Goal: Information Seeking & Learning: Learn about a topic

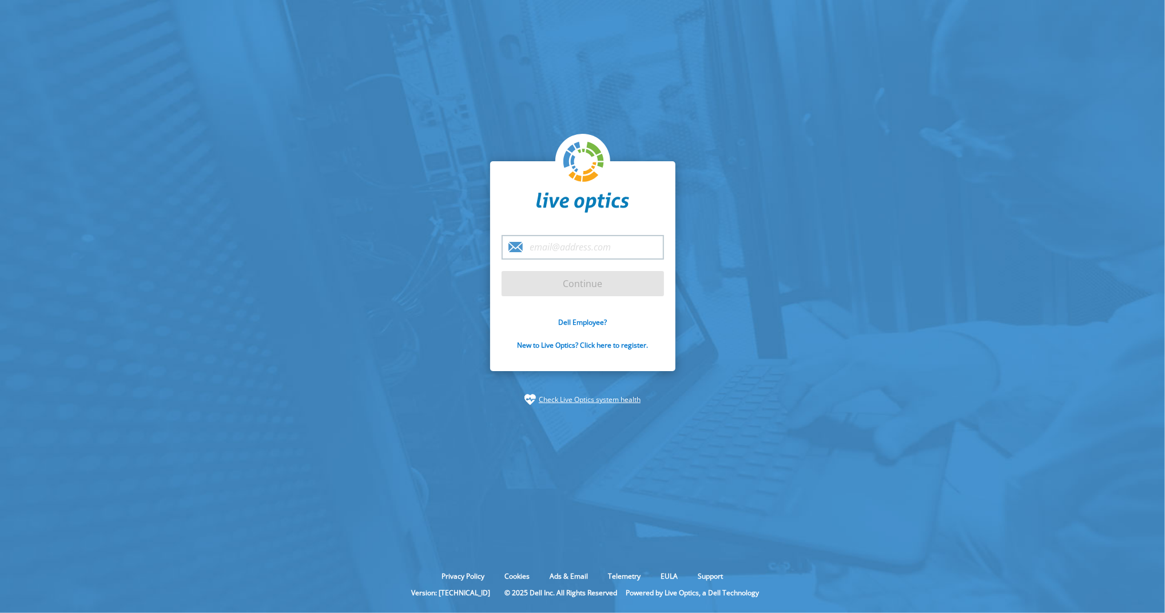
click at [591, 247] on input "email" at bounding box center [583, 247] width 162 height 25
type input "Sara.Steinhardt@dell.com"
click at [585, 289] on input "Continue" at bounding box center [583, 283] width 162 height 25
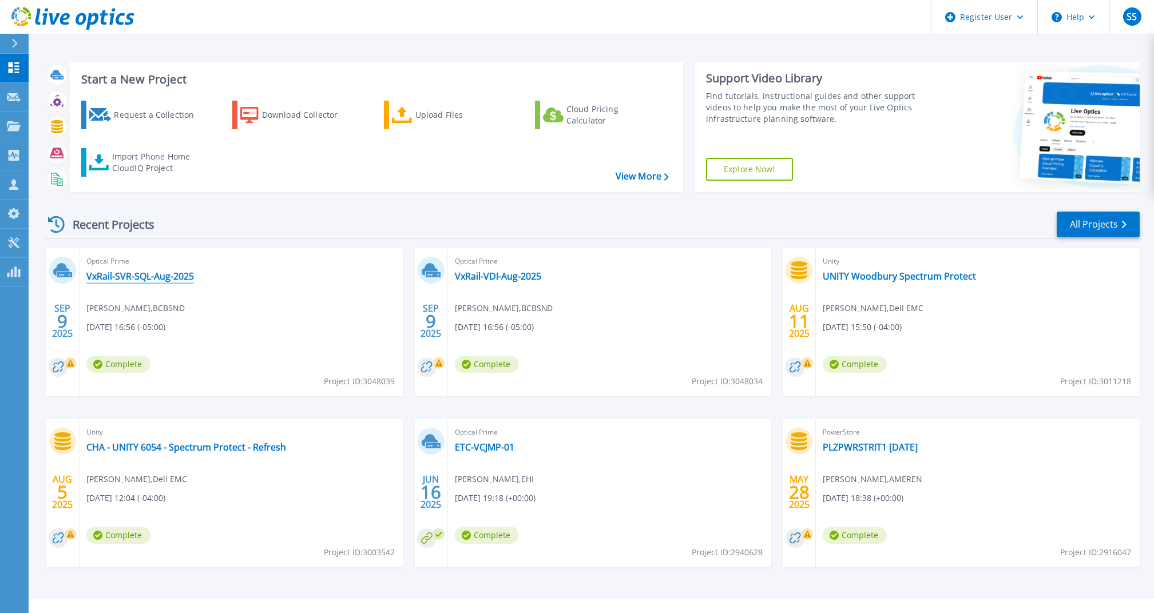
click at [121, 273] on link "VxRail-SVR-SQL-Aug-2025" at bounding box center [140, 276] width 108 height 11
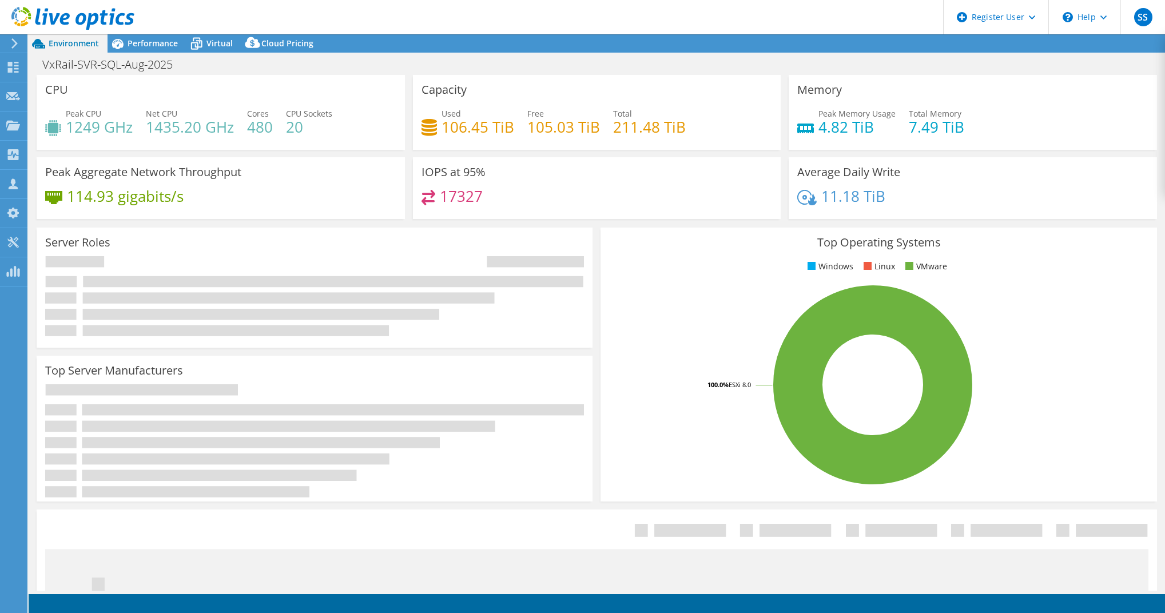
select select "USD"
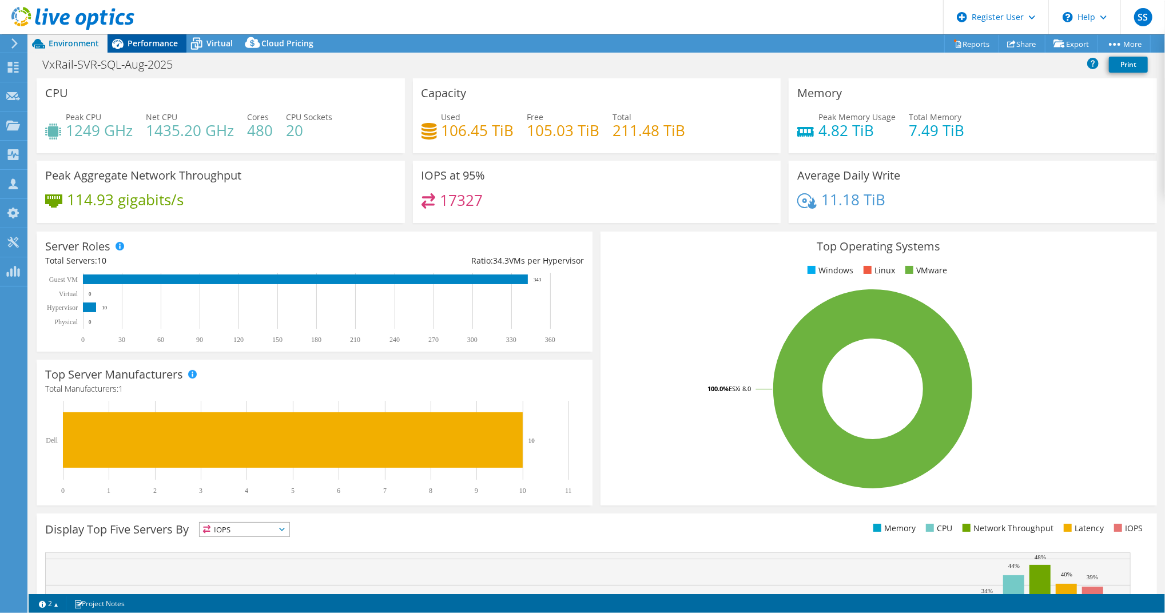
click at [166, 38] on span "Performance" at bounding box center [153, 43] width 50 height 11
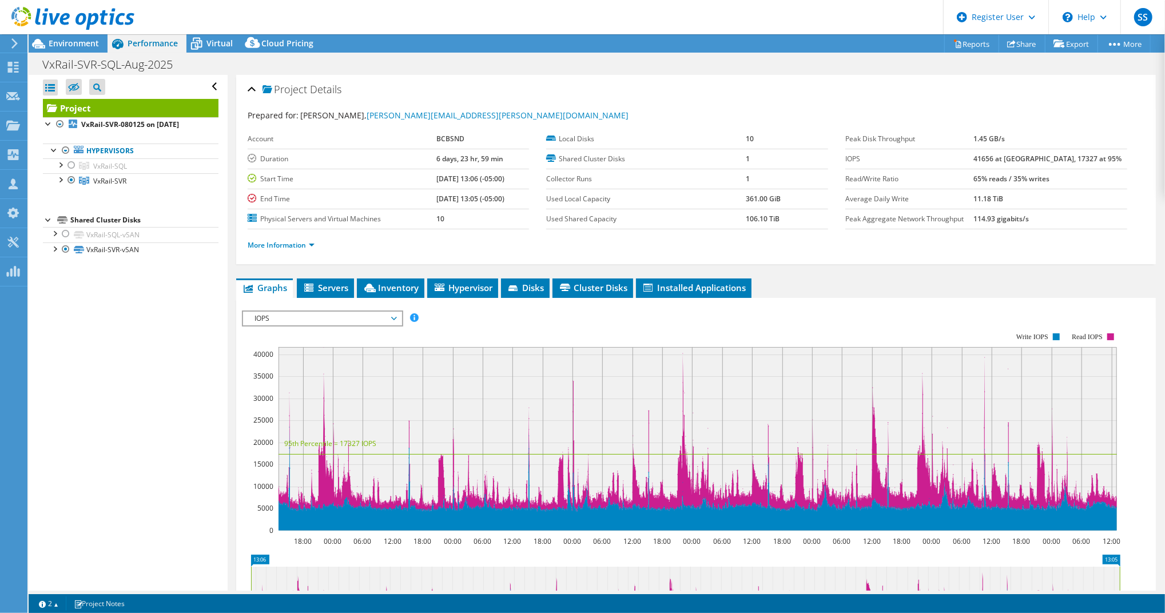
click at [1119, 219] on div "Peak Disk Throughput 1.45 GB/s IOPS 41656 at Peak, 17327 at 95% Read/Write Rati…" at bounding box center [994, 179] width 299 height 100
click at [56, 182] on div at bounding box center [59, 178] width 11 height 11
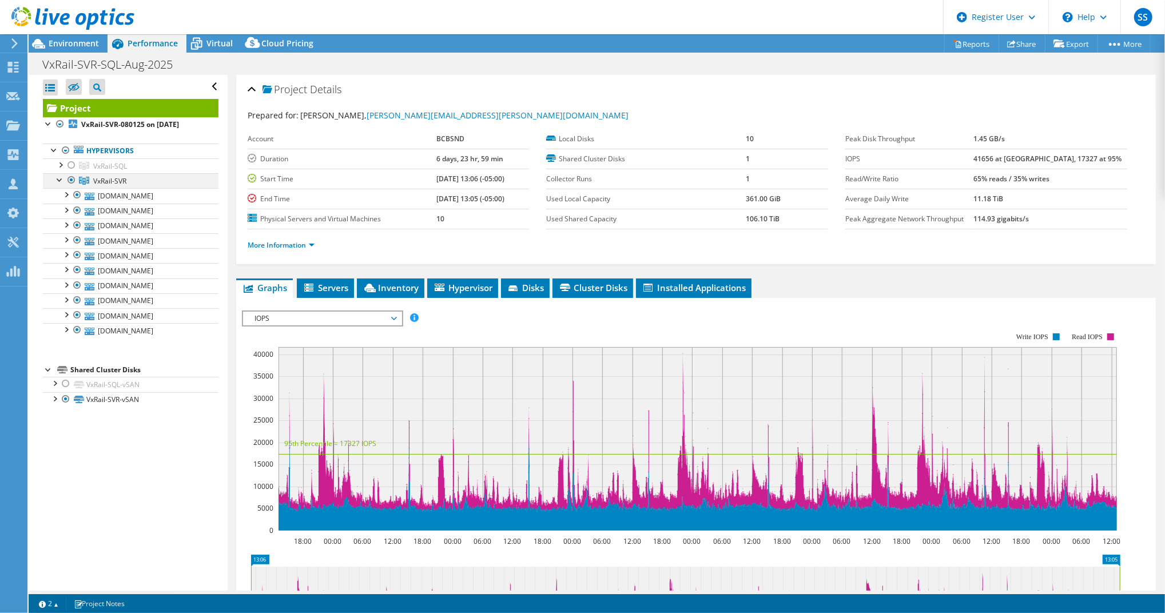
click at [56, 182] on div at bounding box center [59, 178] width 11 height 11
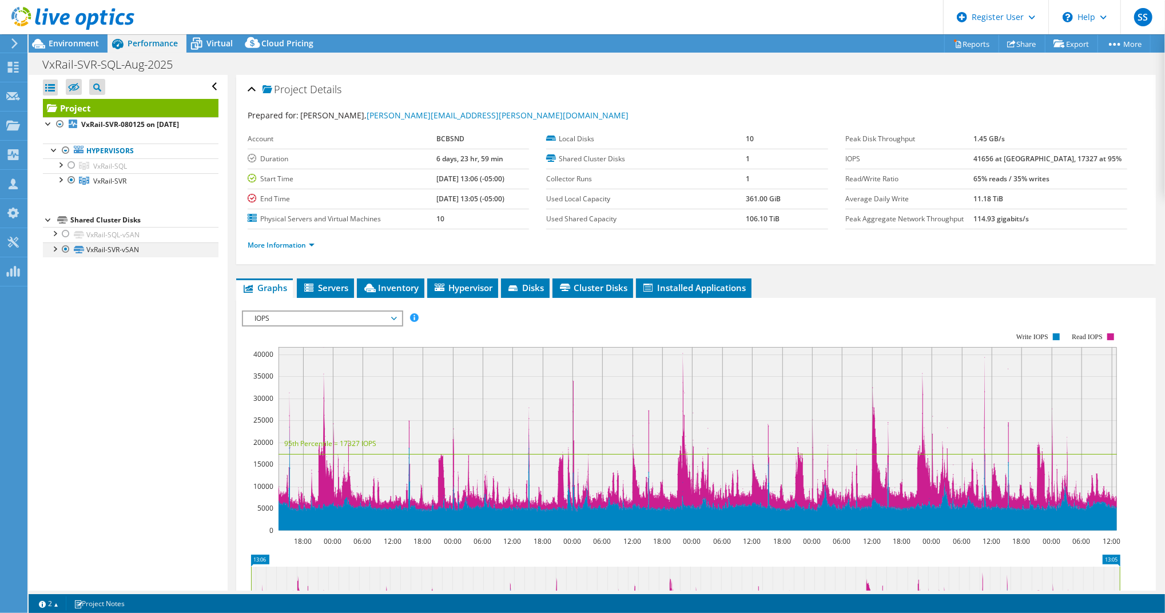
click at [54, 246] on div at bounding box center [54, 248] width 11 height 11
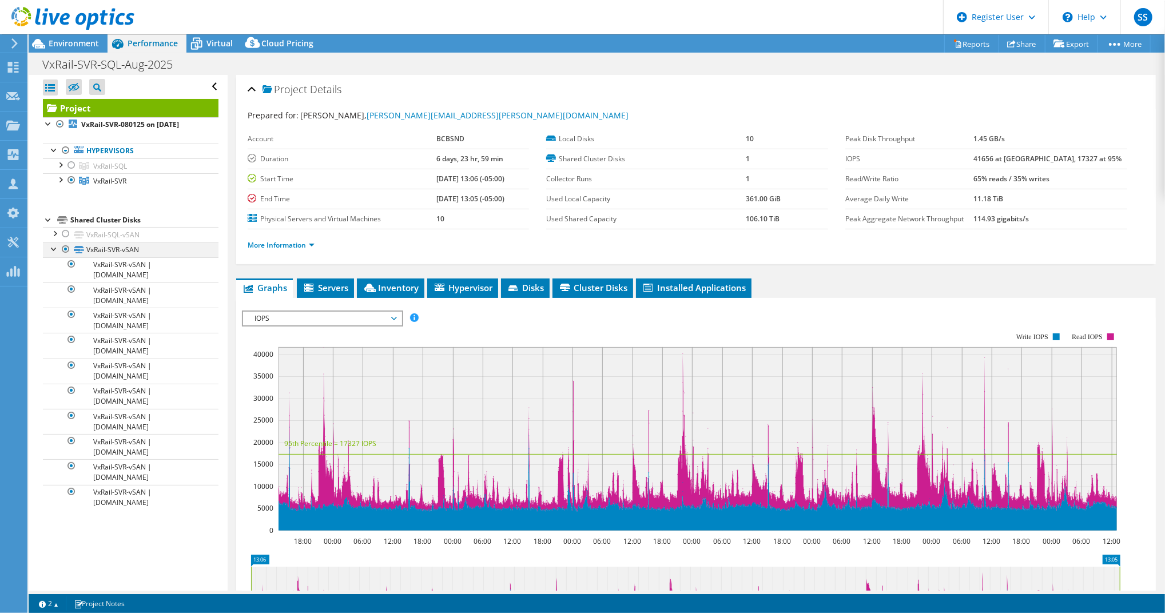
click at [54, 246] on div at bounding box center [54, 248] width 11 height 11
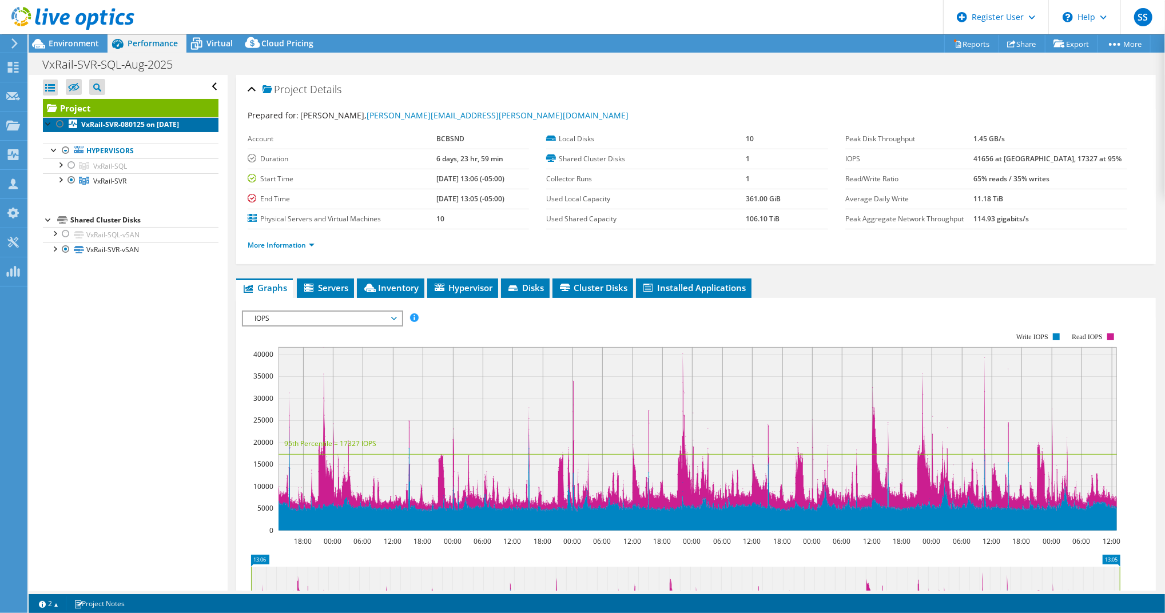
click at [157, 123] on b "VxRail-SVR-080125 on 8/8/2025" at bounding box center [130, 125] width 98 height 10
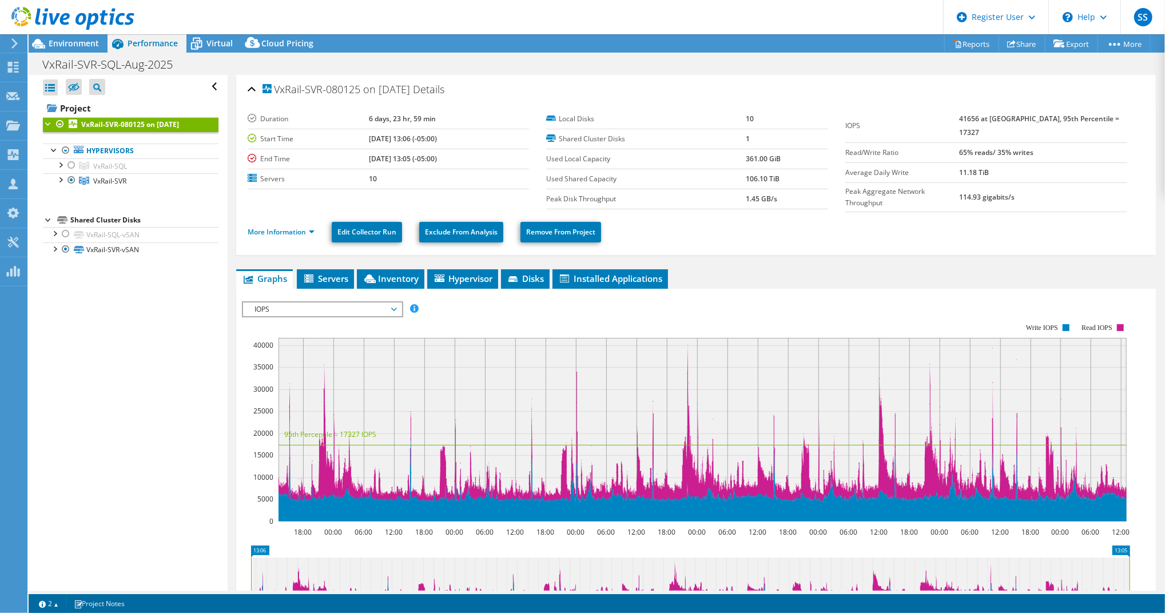
click at [137, 327] on div "Open All Close All Hide Excluded Nodes Project Tree Filter" at bounding box center [128, 333] width 198 height 516
click at [249, 90] on div "VxRail-SVR-080125 on 8/8/2025 Details" at bounding box center [696, 90] width 897 height 25
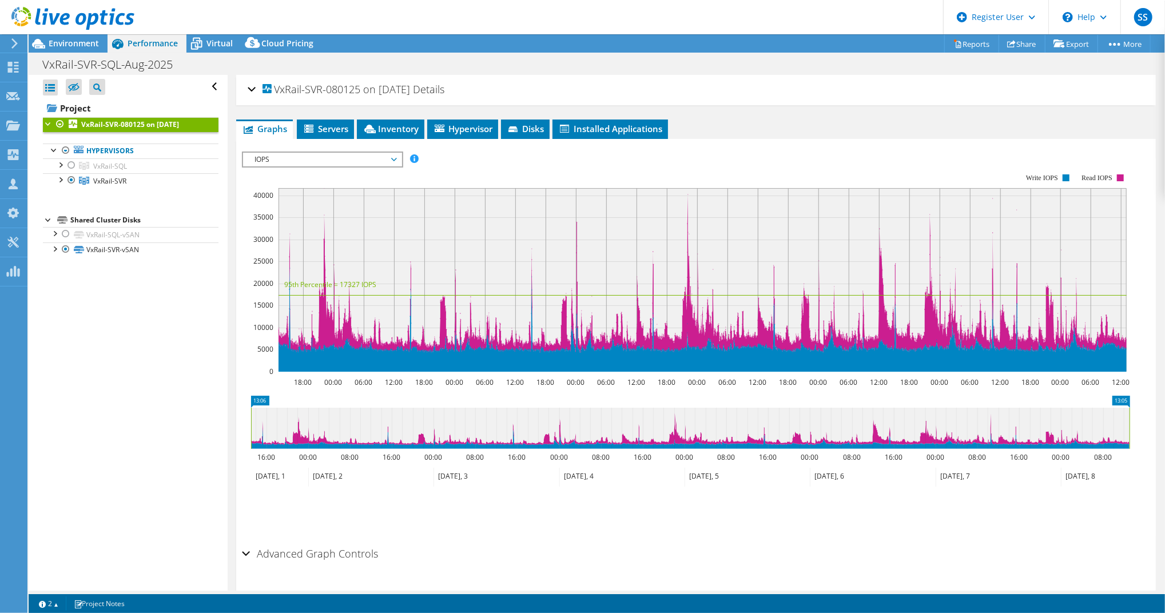
click at [249, 90] on div "VxRail-SVR-080125 on 8/8/2025 Details" at bounding box center [696, 90] width 897 height 25
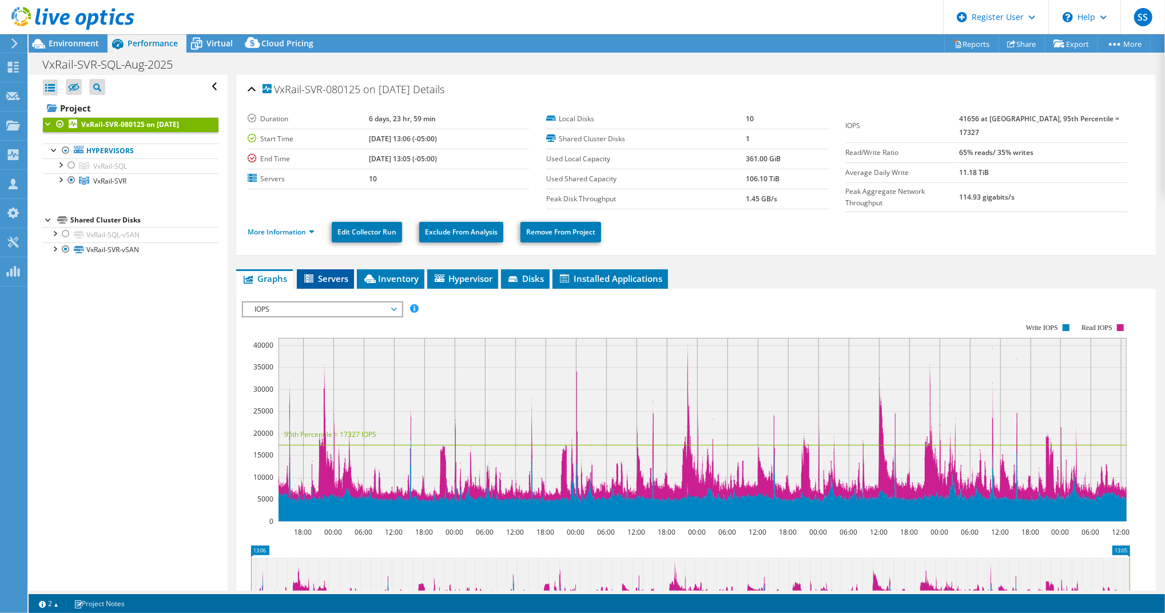
click at [322, 273] on span "Servers" at bounding box center [326, 278] width 46 height 11
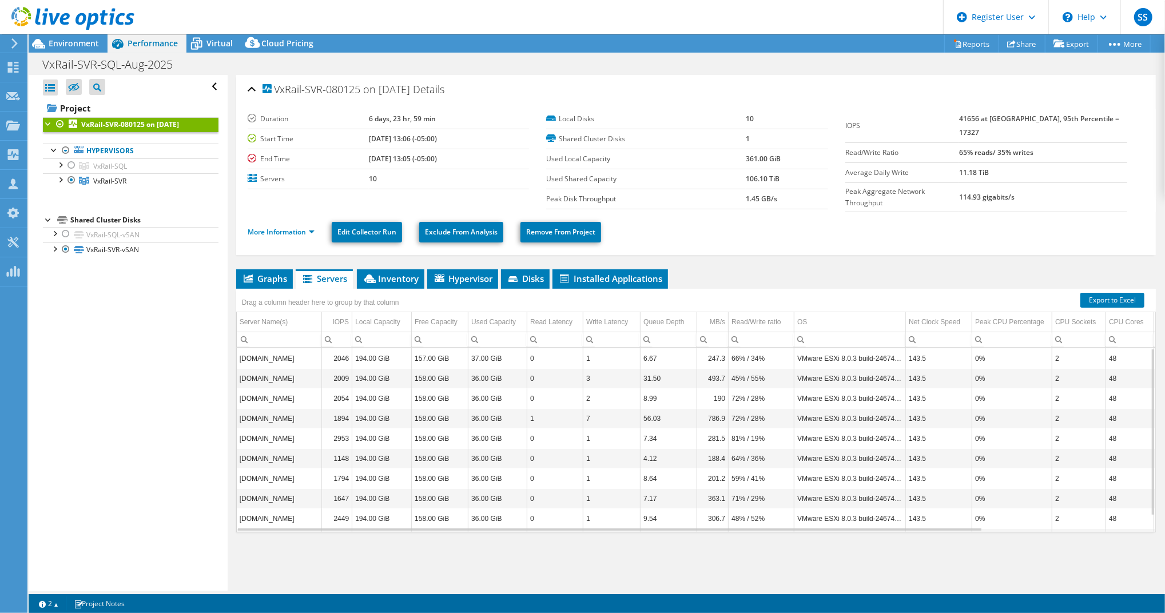
click at [275, 289] on div "Drag a column header here to group by that column" at bounding box center [320, 301] width 169 height 25
click at [273, 277] on span "Graphs" at bounding box center [264, 278] width 45 height 11
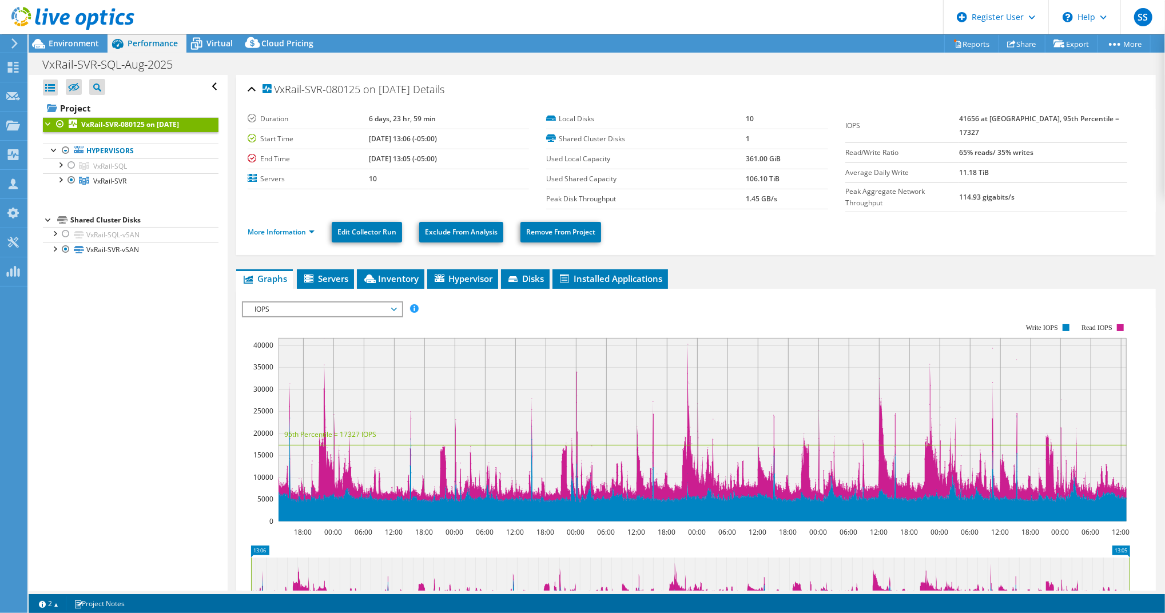
click at [279, 309] on span "IOPS" at bounding box center [322, 310] width 147 height 14
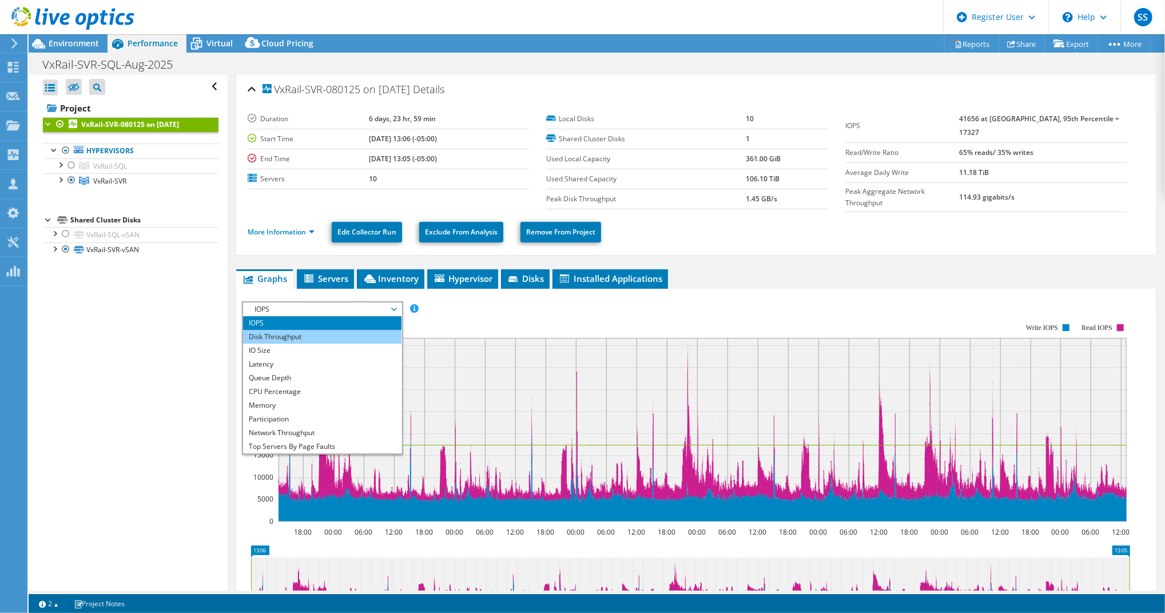
click at [280, 334] on li "Disk Throughput" at bounding box center [322, 337] width 158 height 14
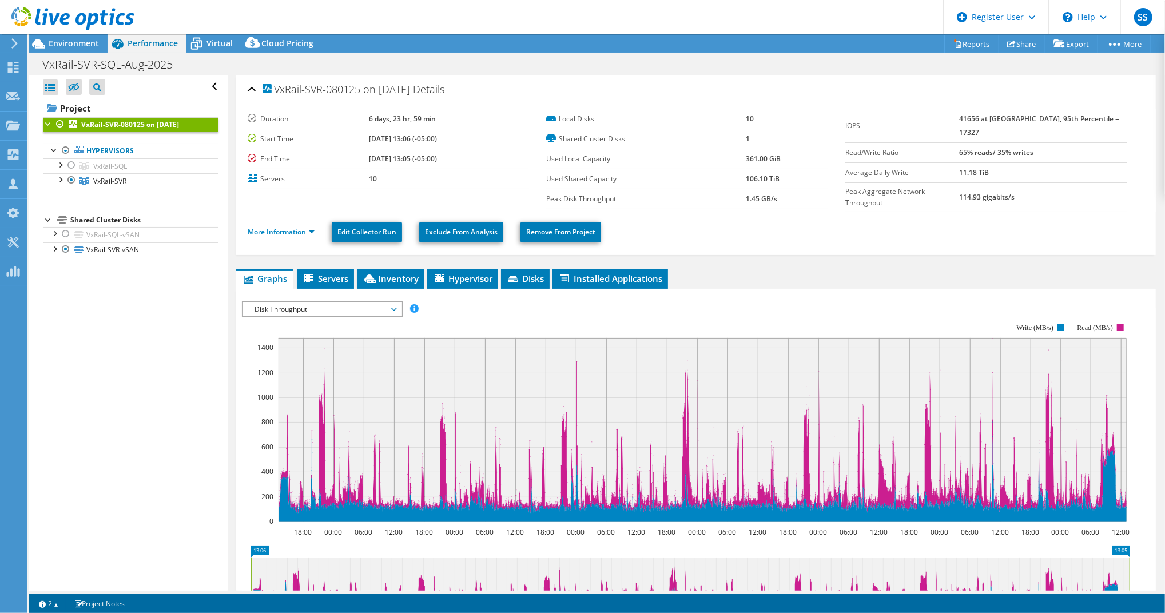
click at [306, 303] on span "Disk Throughput" at bounding box center [322, 310] width 147 height 14
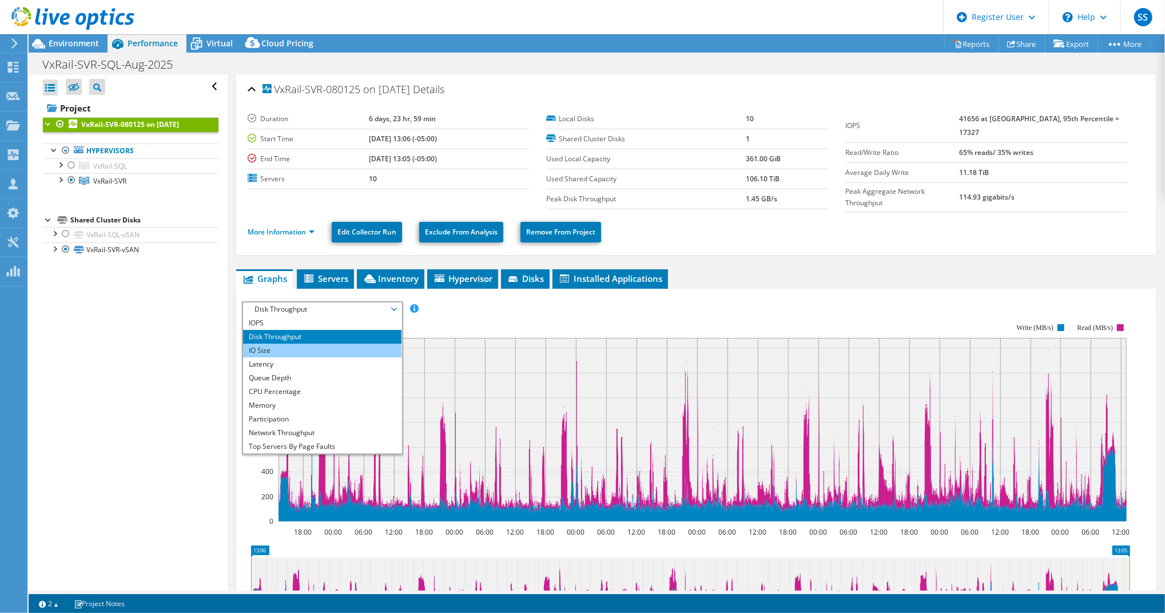
click at [292, 344] on li "IO Size" at bounding box center [322, 351] width 158 height 14
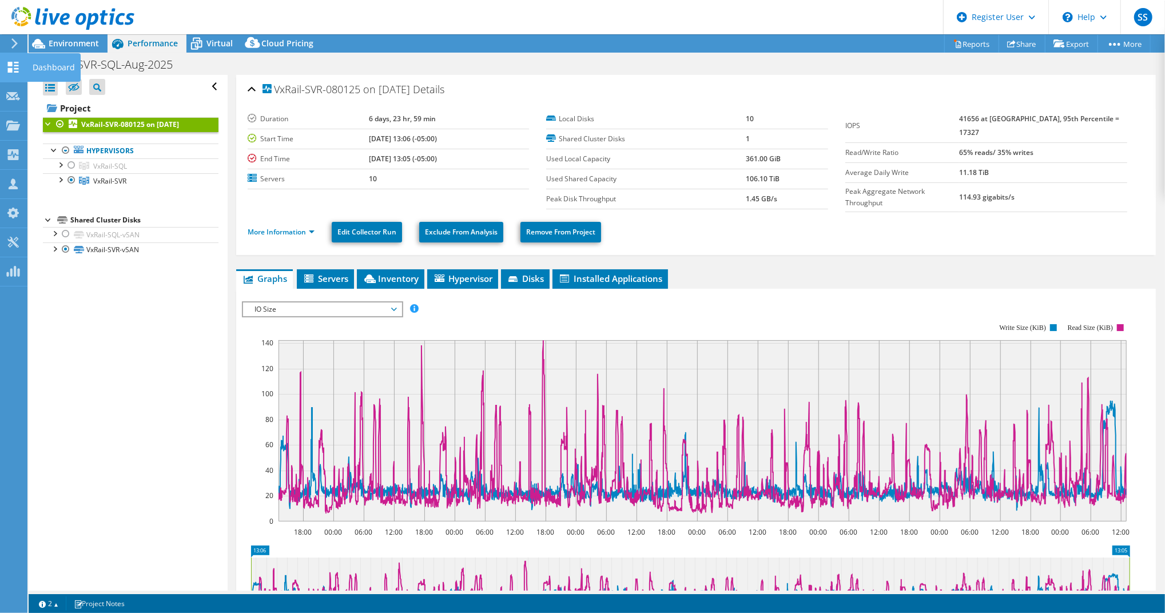
click at [29, 69] on div "Dashboard" at bounding box center [54, 67] width 54 height 29
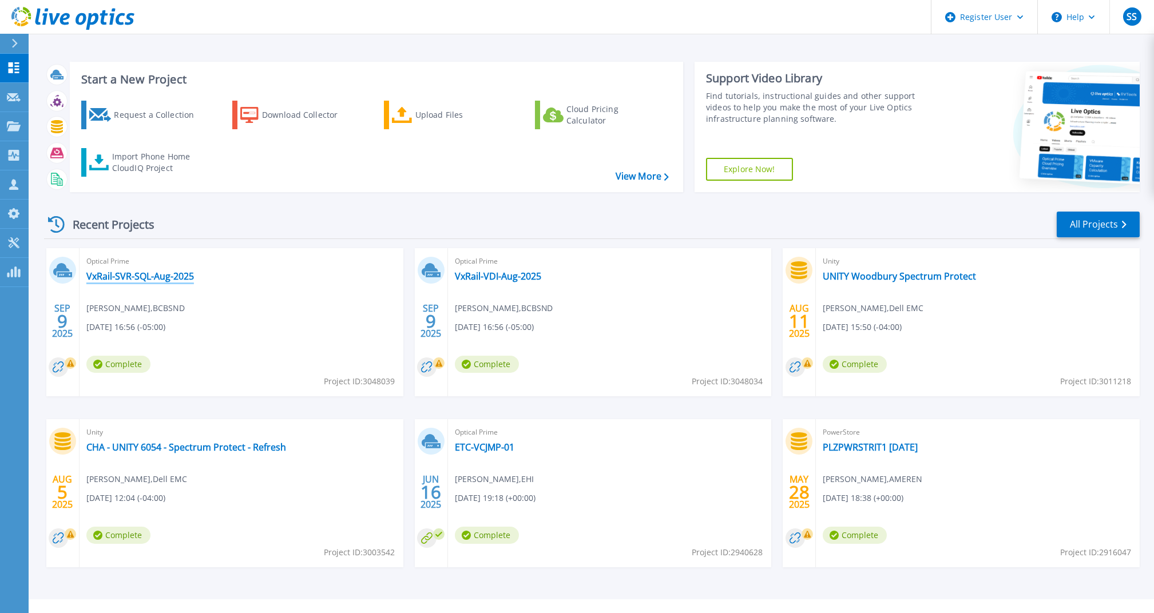
click at [133, 275] on link "VxRail-SVR-SQL-Aug-2025" at bounding box center [140, 276] width 108 height 11
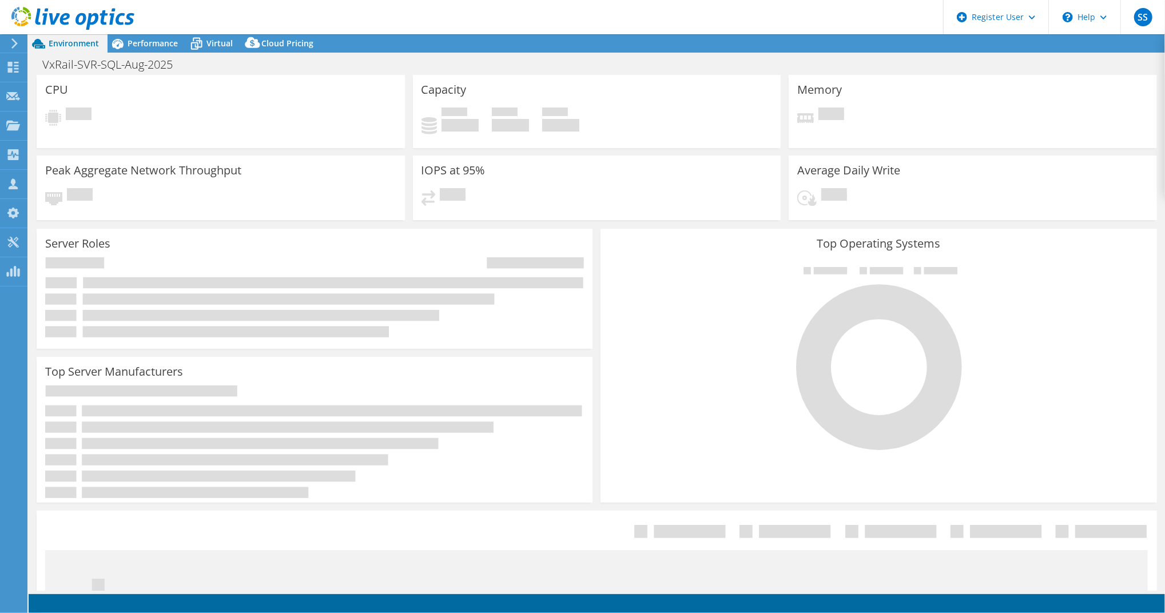
select select "USD"
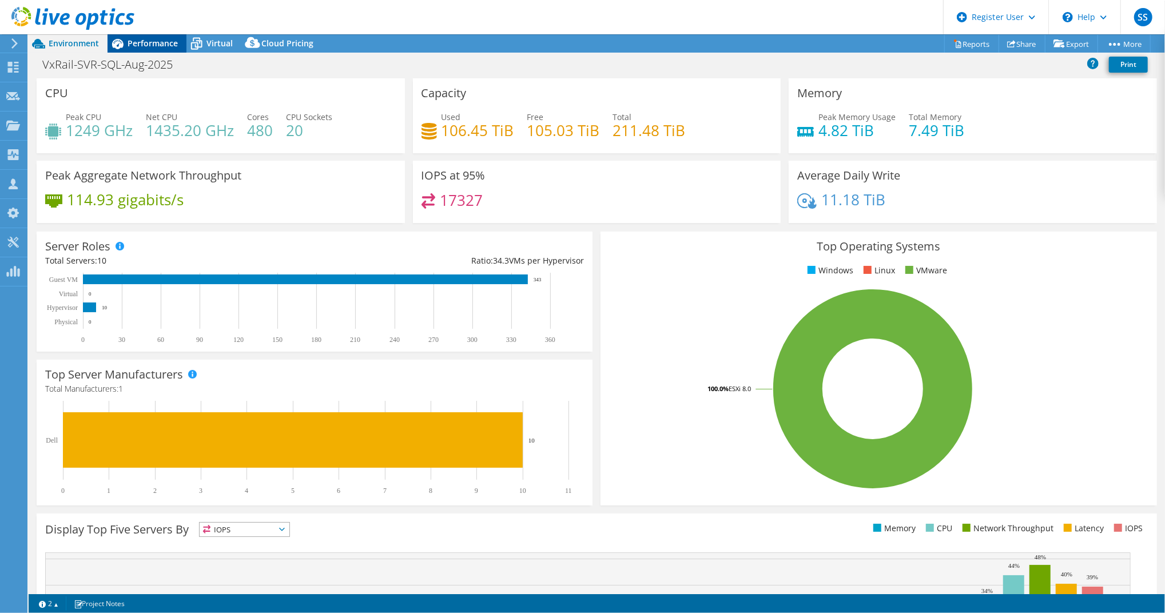
click at [157, 42] on span "Performance" at bounding box center [153, 43] width 50 height 11
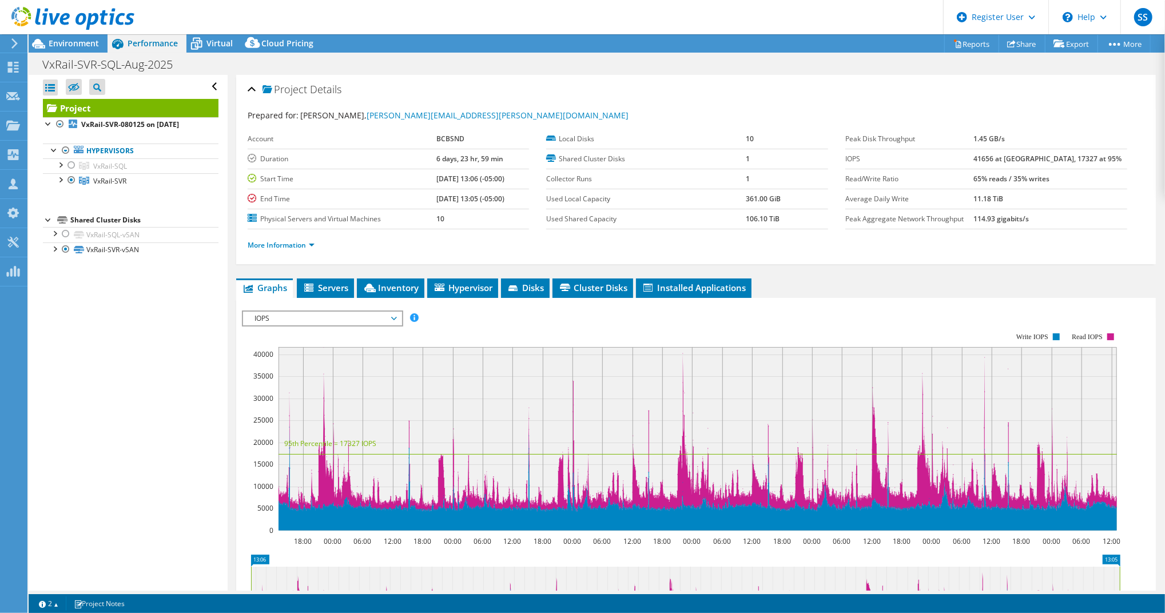
click at [463, 324] on rect at bounding box center [681, 431] width 879 height 229
click at [388, 316] on span "IOPS" at bounding box center [322, 319] width 147 height 14
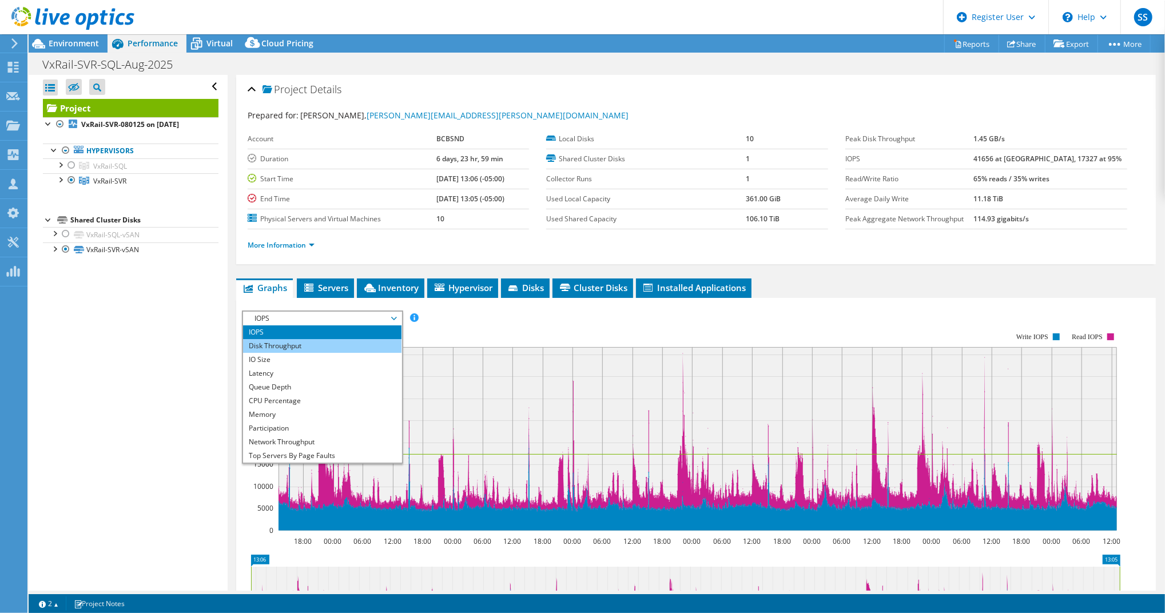
click at [358, 343] on li "Disk Throughput" at bounding box center [322, 346] width 158 height 14
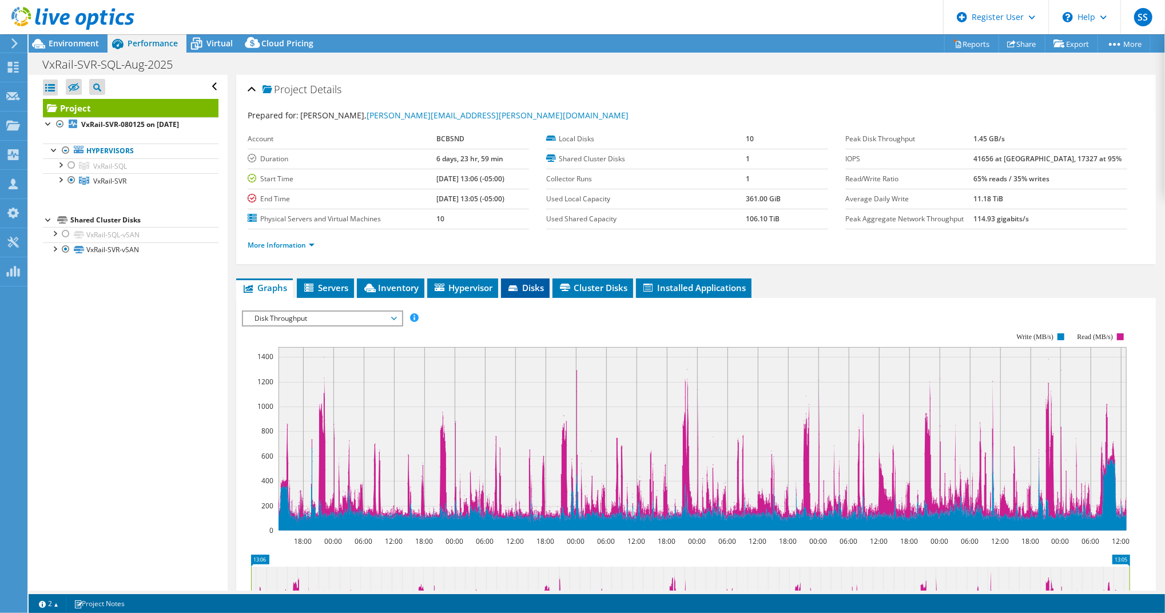
click at [537, 287] on span "Disks" at bounding box center [525, 287] width 37 height 11
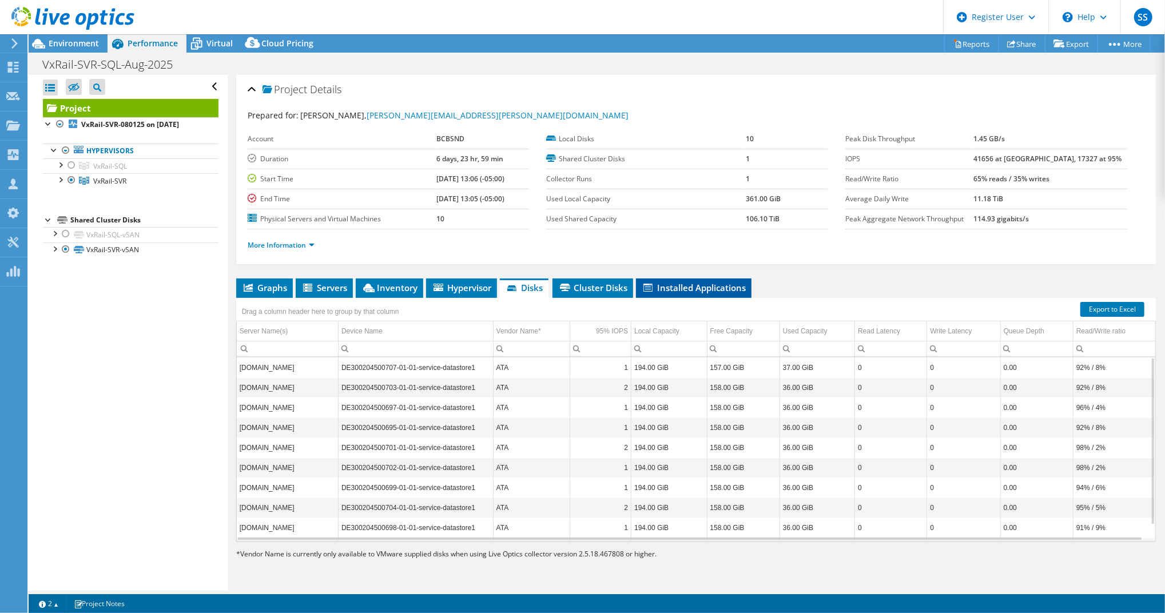
click at [647, 287] on icon at bounding box center [648, 288] width 9 height 8
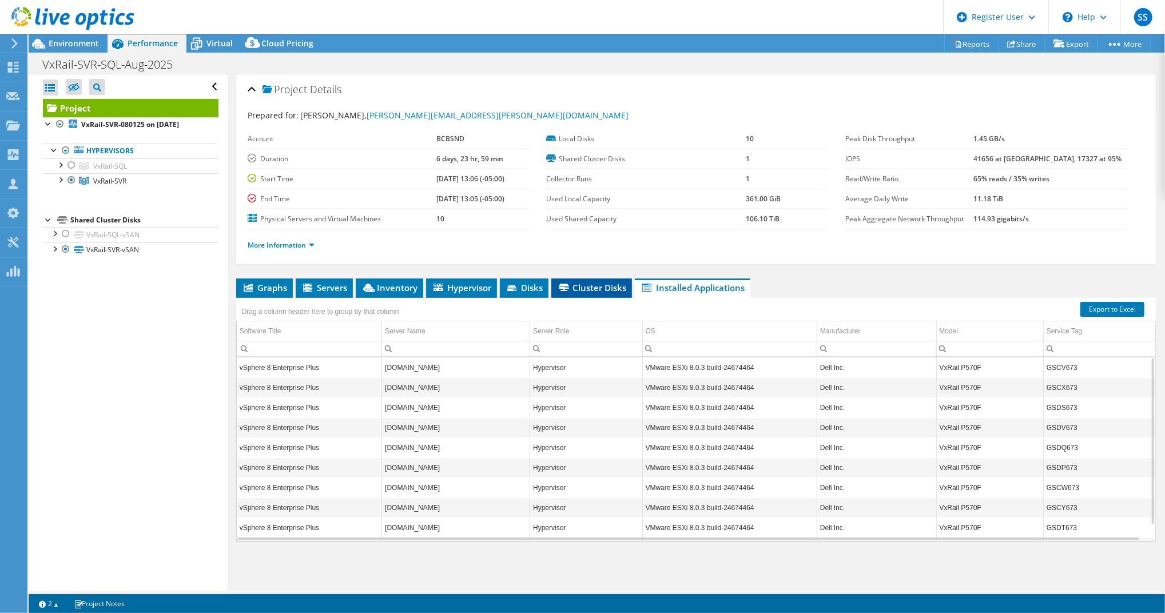
click at [580, 288] on span "Cluster Disks" at bounding box center [591, 287] width 69 height 11
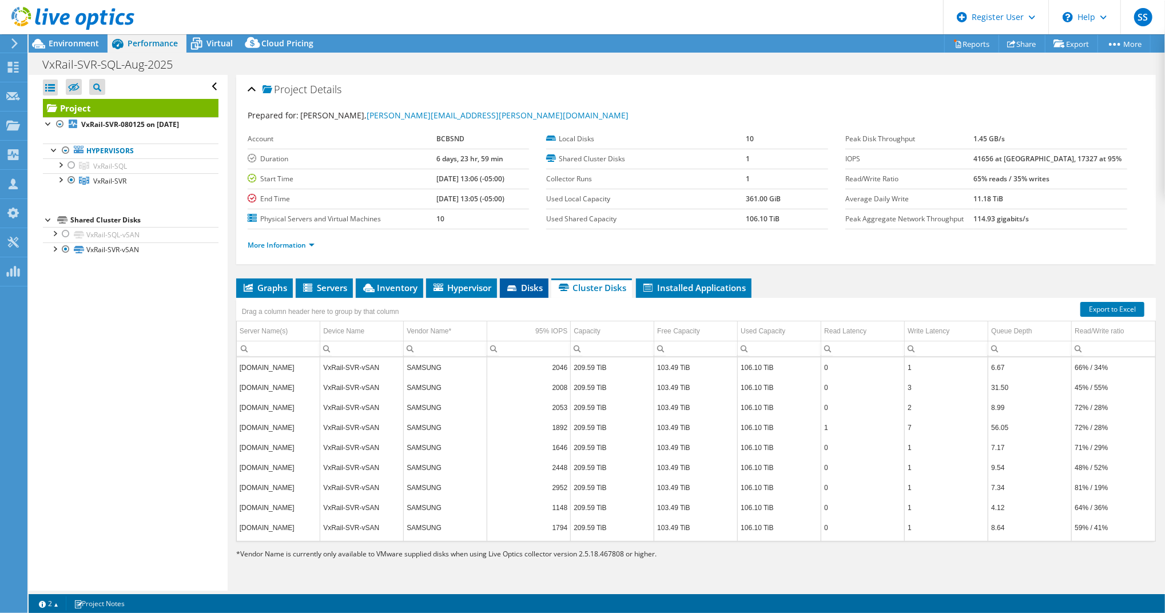
click at [527, 287] on span "Disks" at bounding box center [524, 287] width 37 height 11
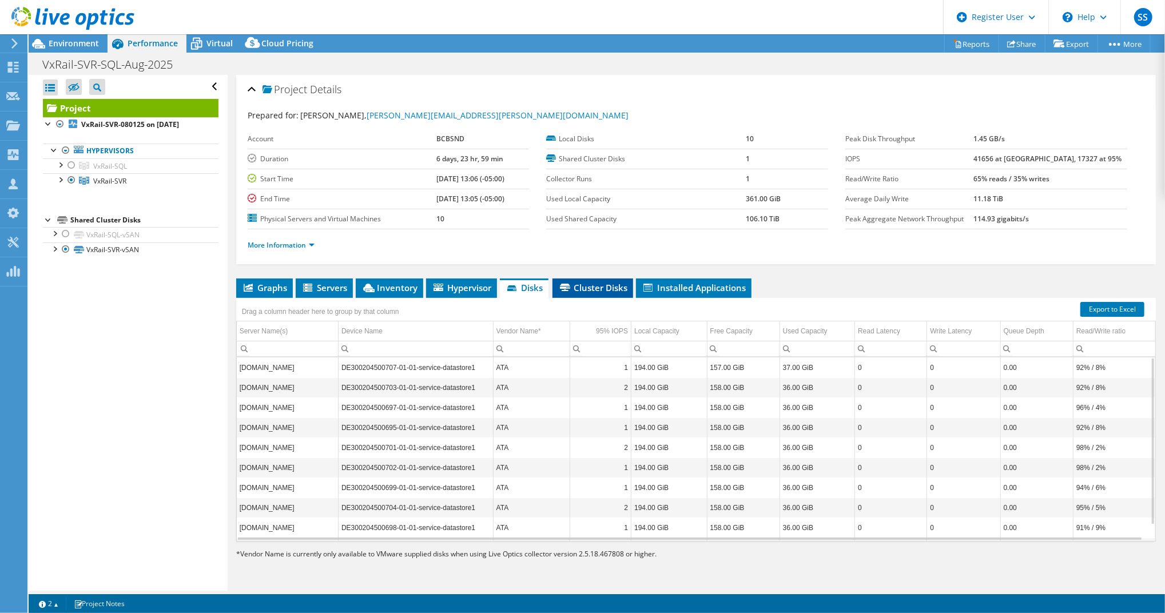
click at [610, 290] on li "Cluster Disks" at bounding box center [593, 288] width 81 height 19
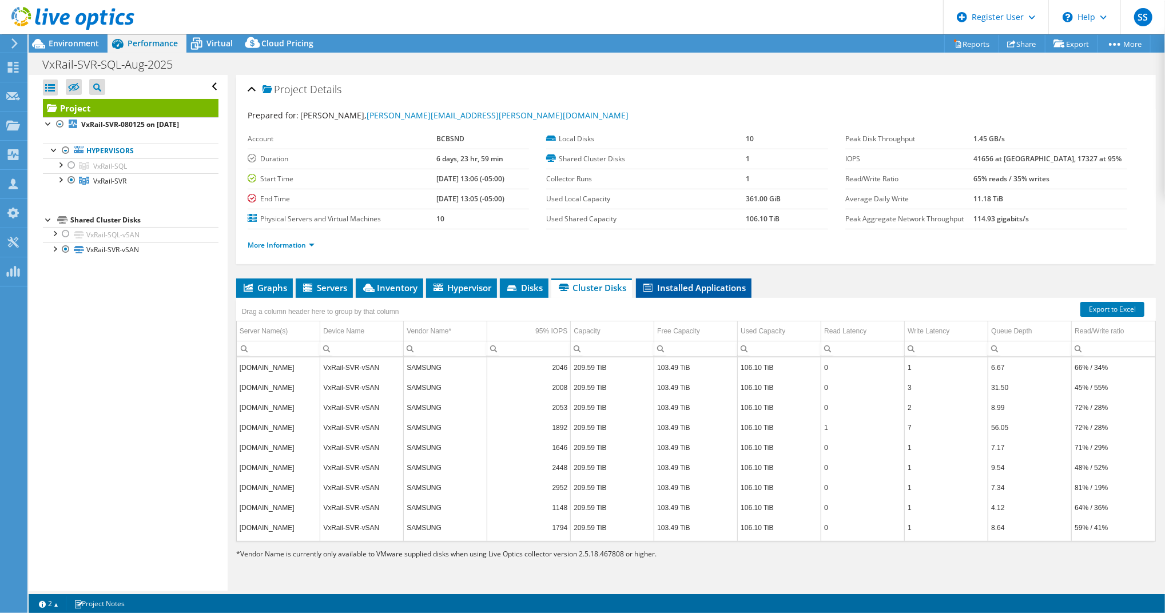
click at [688, 287] on span "Installed Applications" at bounding box center [694, 287] width 104 height 11
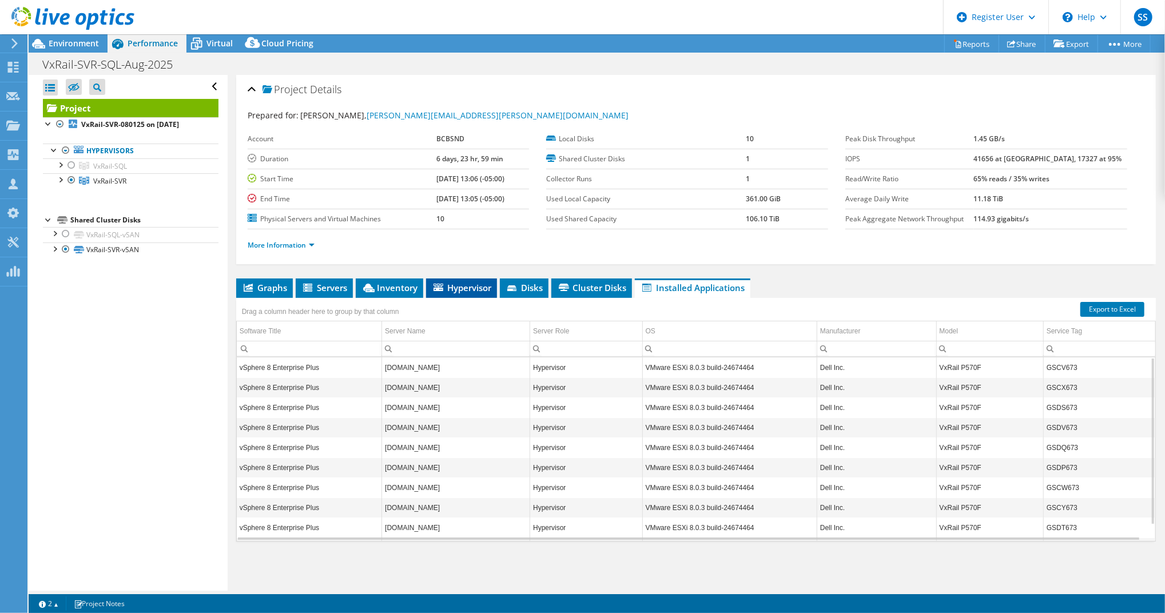
click at [463, 283] on span "Hypervisor" at bounding box center [461, 287] width 59 height 11
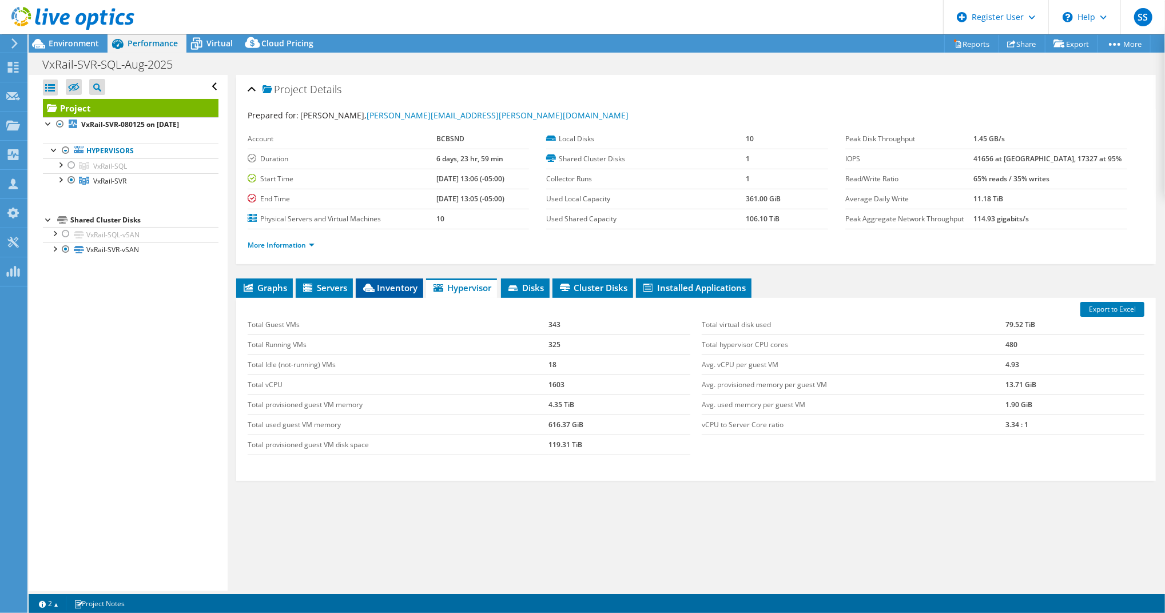
click at [404, 289] on span "Inventory" at bounding box center [390, 287] width 56 height 11
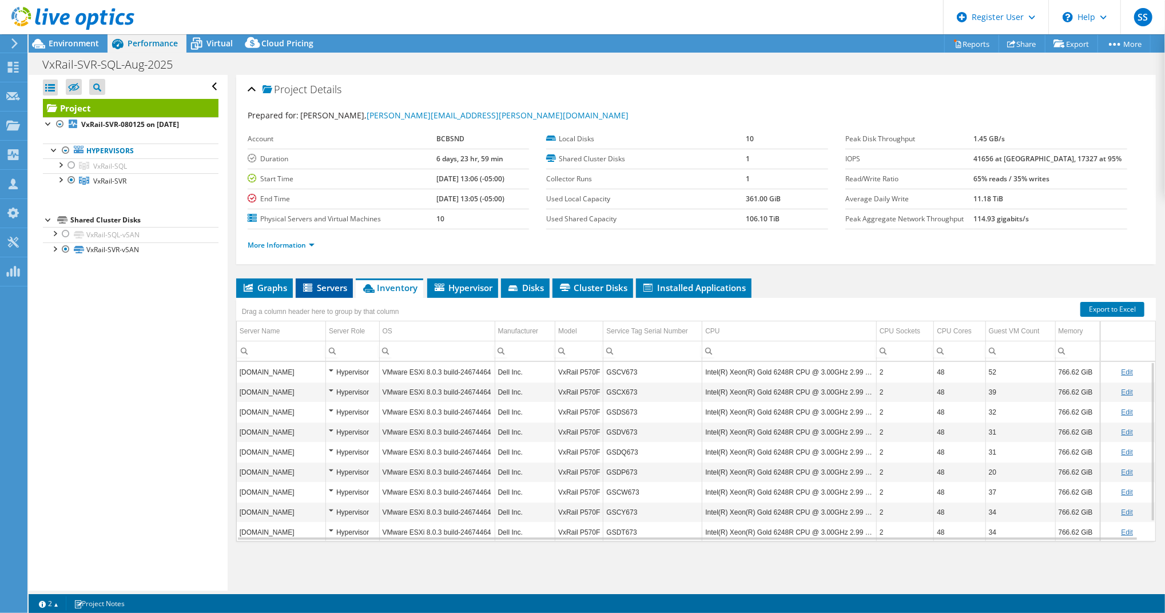
click at [325, 291] on li "Servers" at bounding box center [324, 288] width 57 height 19
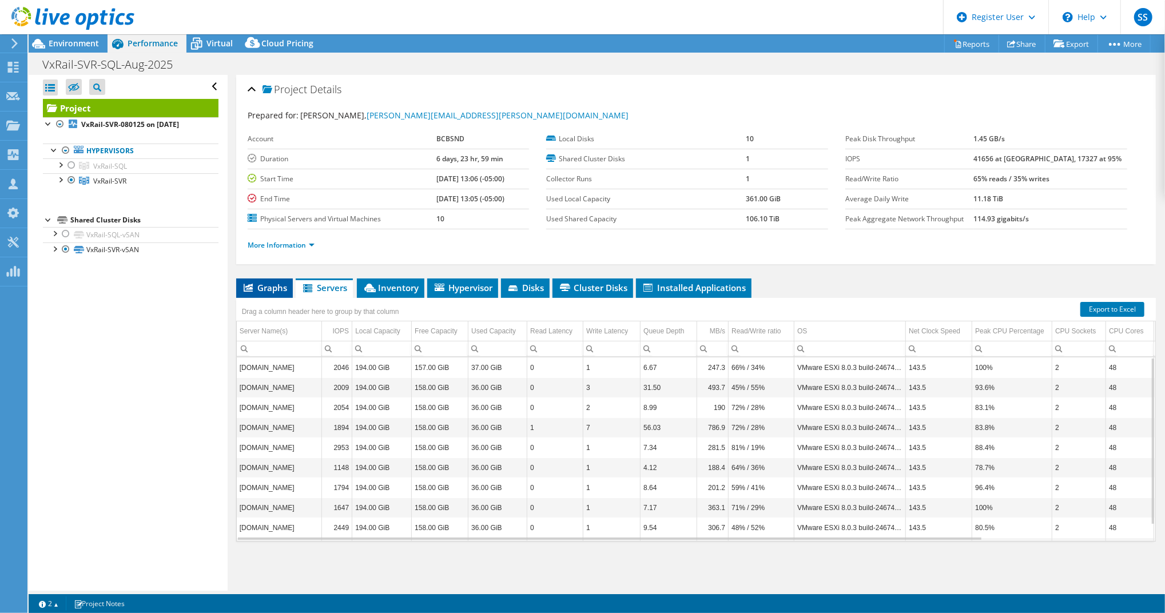
click at [268, 288] on span "Graphs" at bounding box center [264, 287] width 45 height 11
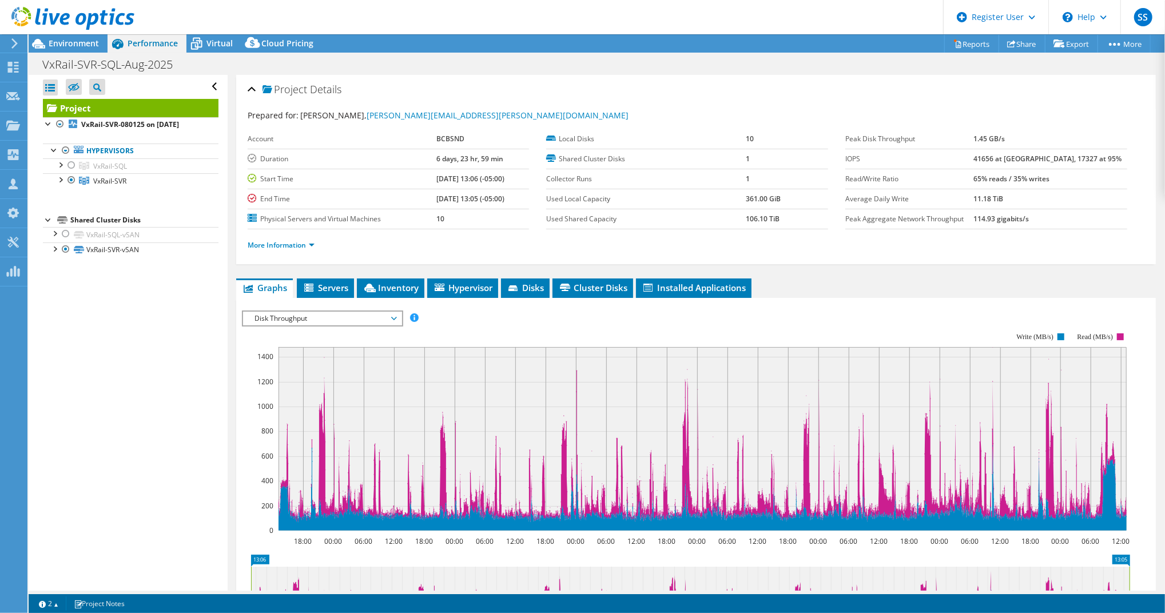
click at [317, 313] on span "Disk Throughput" at bounding box center [322, 319] width 147 height 14
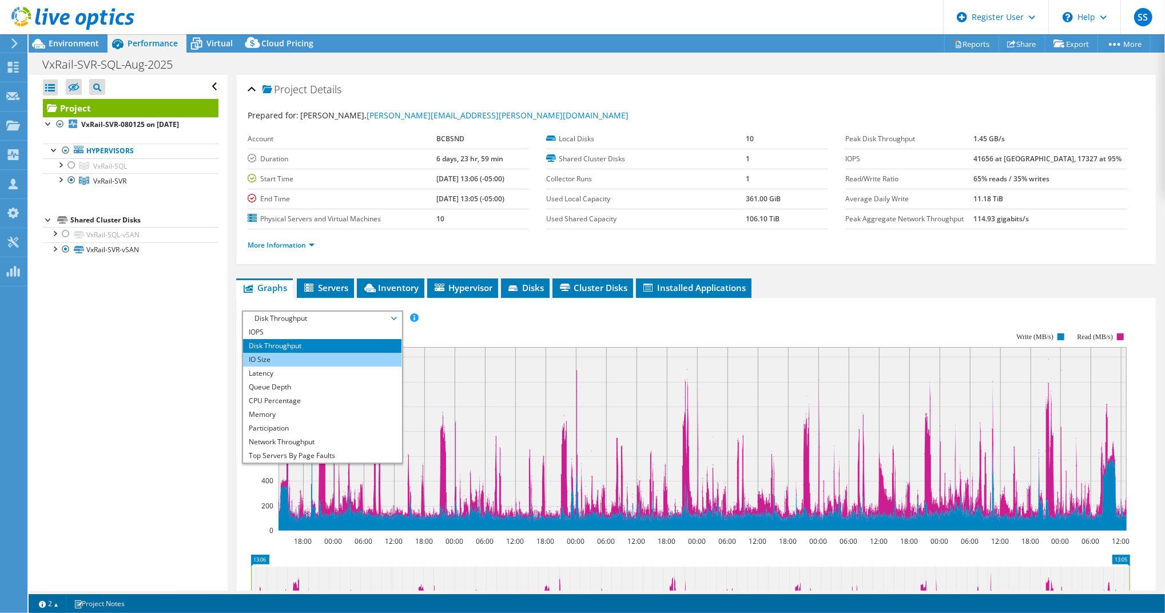
click at [288, 353] on li "IO Size" at bounding box center [322, 360] width 158 height 14
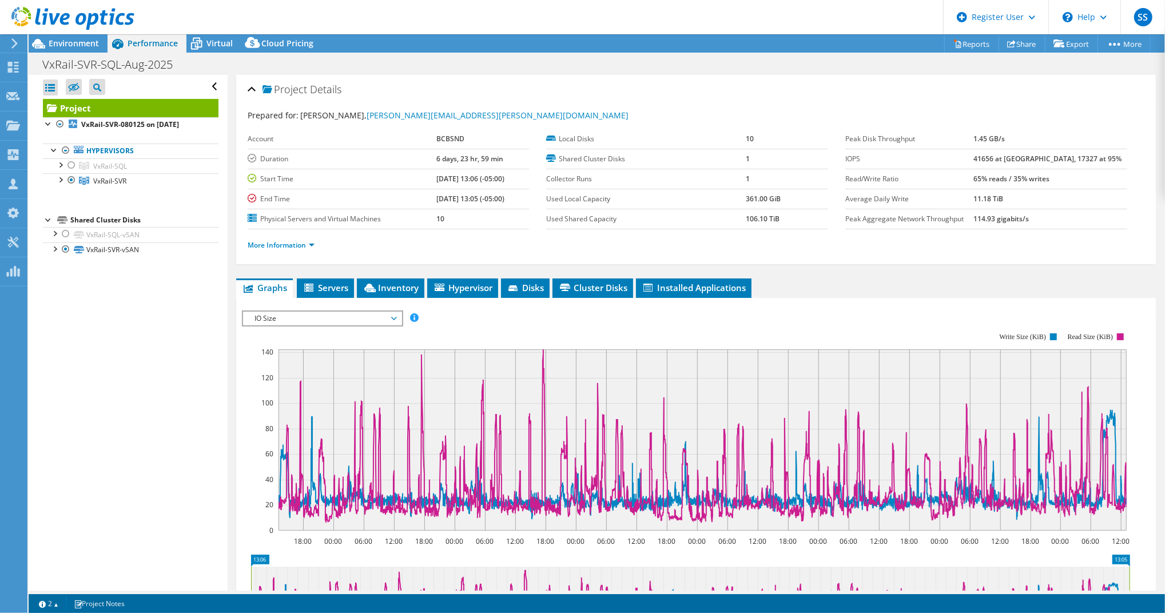
click at [373, 312] on span "IO Size" at bounding box center [322, 319] width 147 height 14
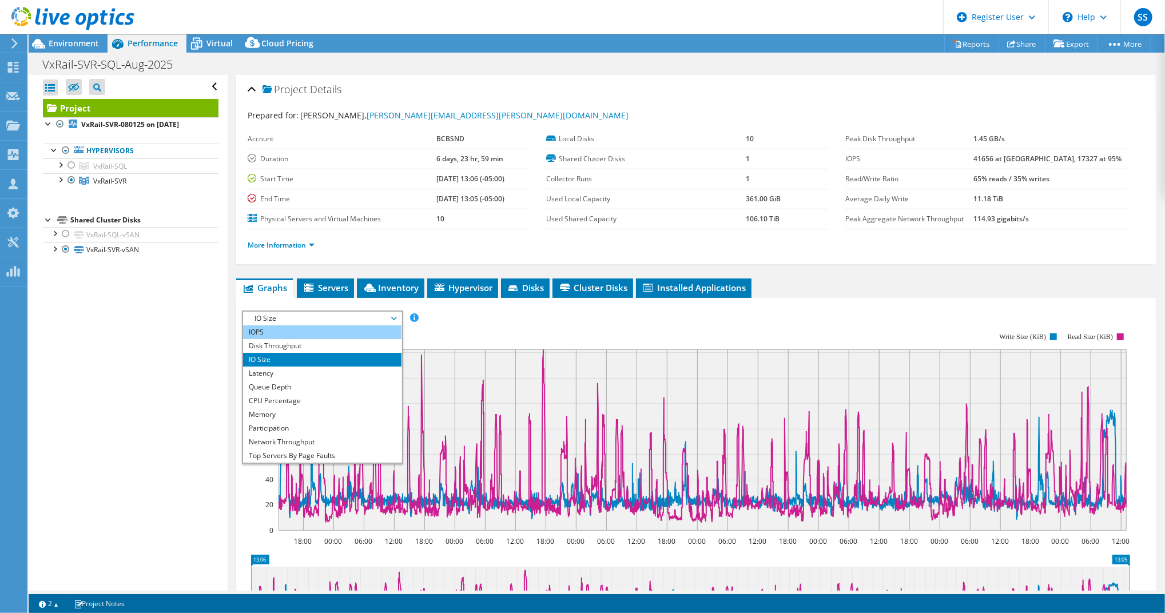
click at [360, 333] on li "IOPS" at bounding box center [322, 332] width 158 height 14
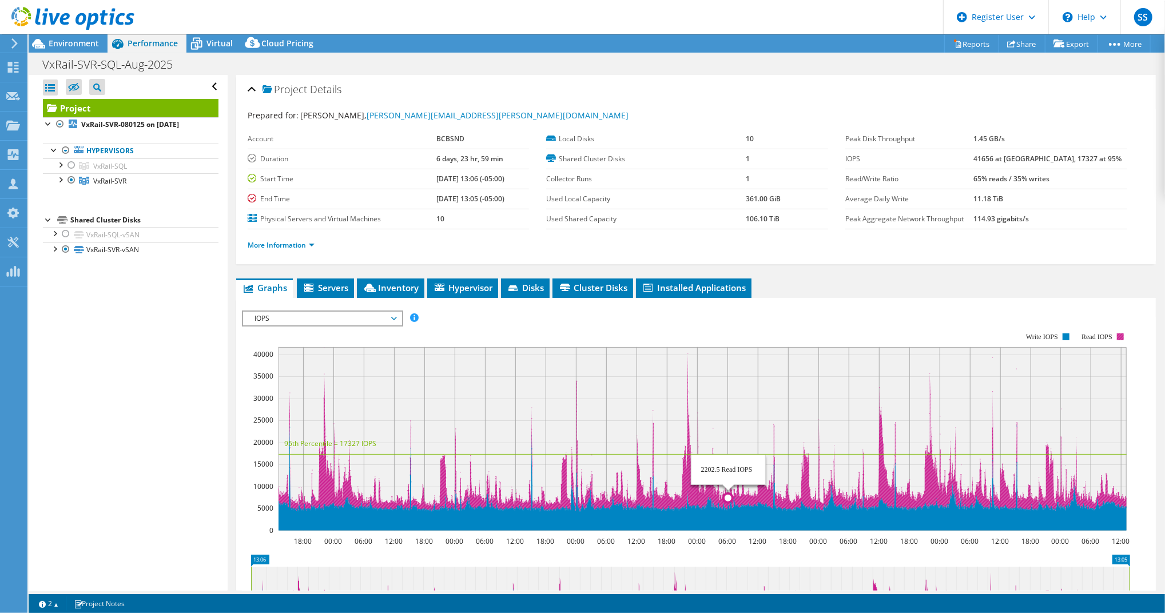
drag, startPoint x: 670, startPoint y: 345, endPoint x: 728, endPoint y: 501, distance: 165.6
click at [728, 501] on icon "18:00 00:00 06:00 12:00 18:00 00:00 06:00 12:00 18:00 00:00 06:00 12:00 18:00 0…" at bounding box center [690, 431] width 897 height 229
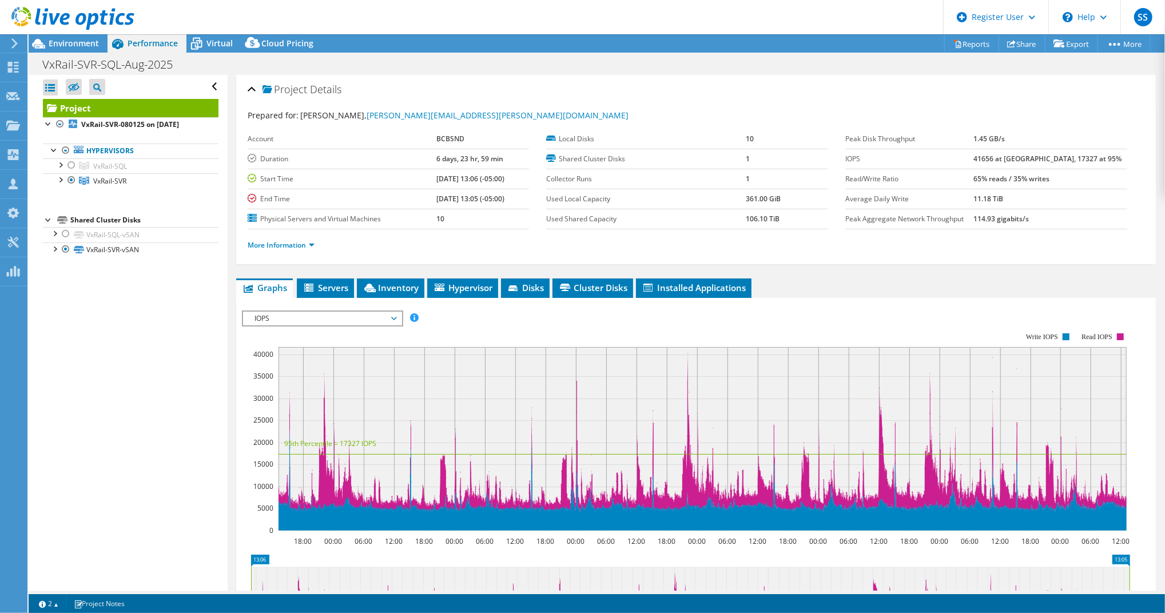
click at [376, 316] on span "IOPS" at bounding box center [322, 319] width 147 height 14
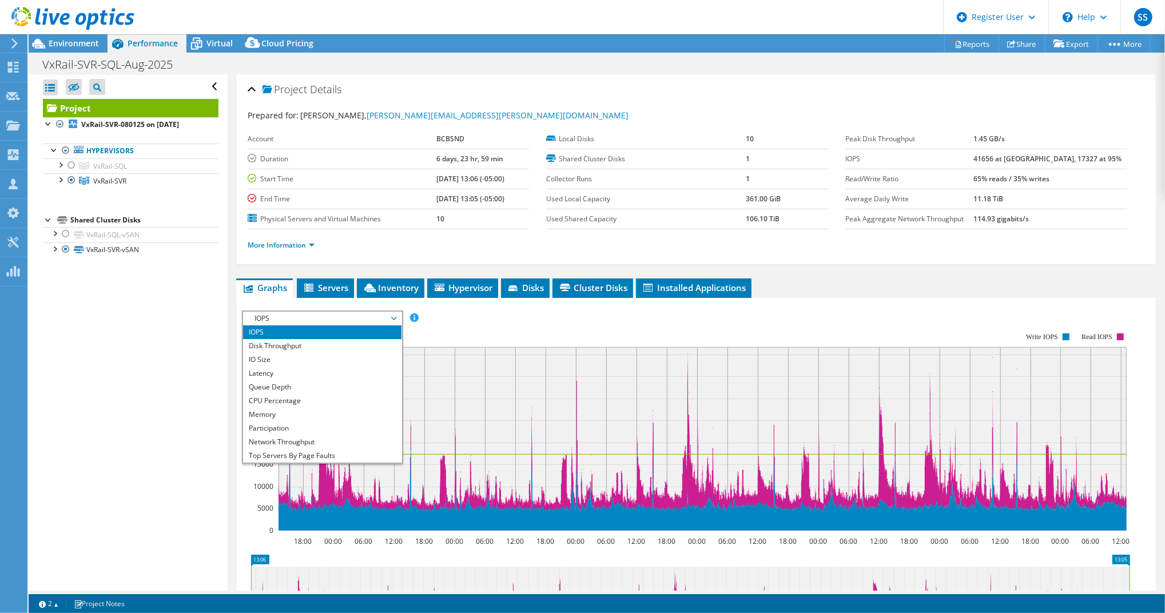
click at [370, 312] on span "IOPS" at bounding box center [322, 319] width 147 height 14
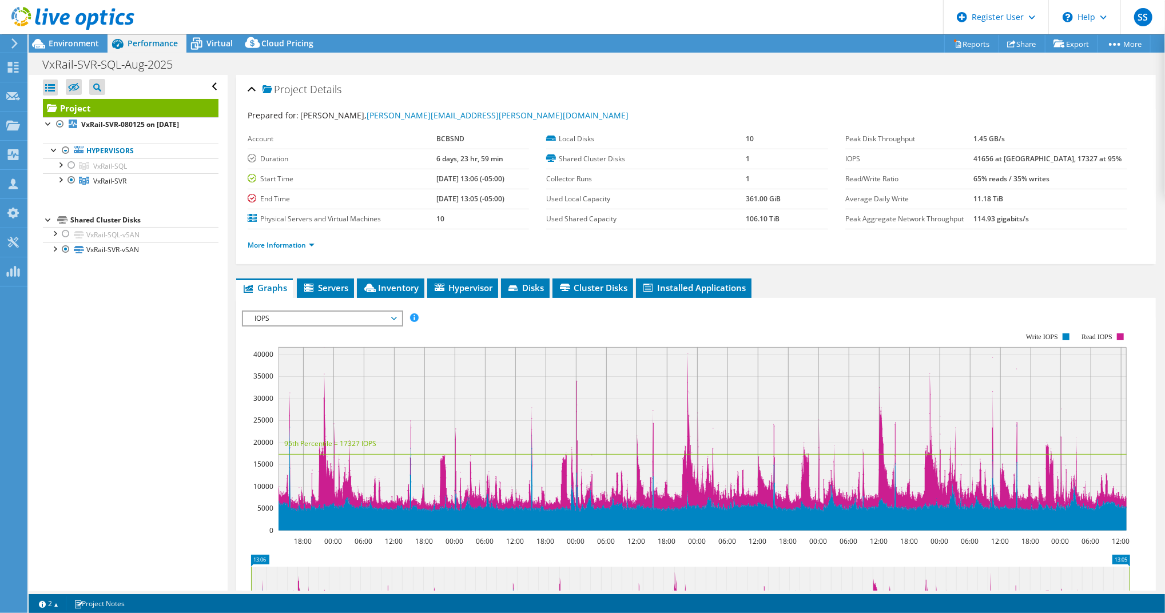
click at [343, 315] on span "IOPS" at bounding box center [322, 319] width 147 height 14
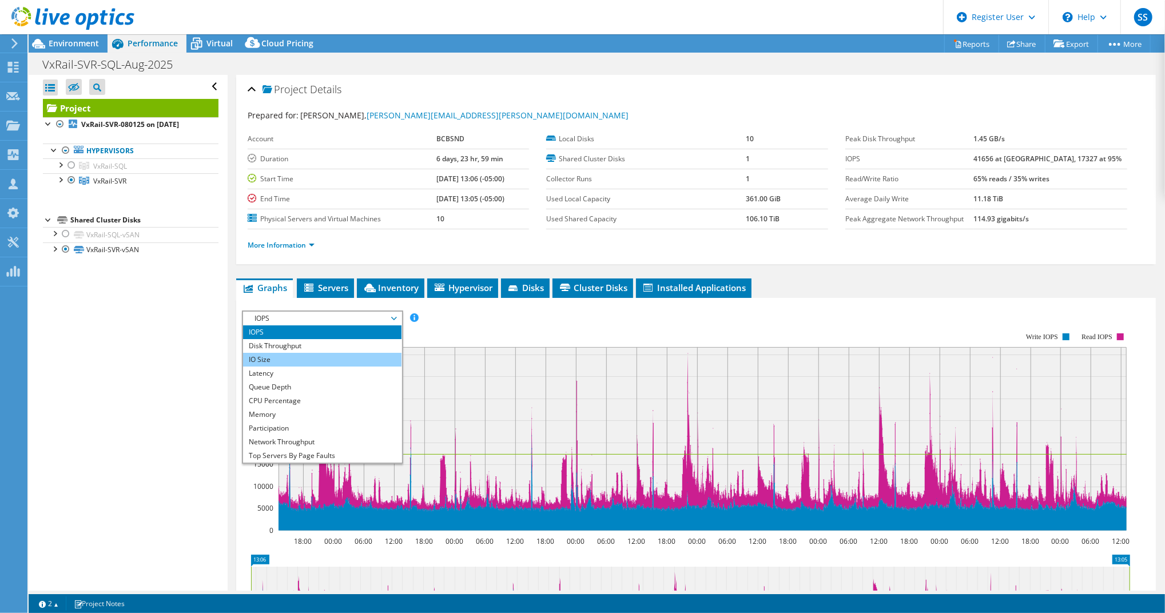
click at [339, 359] on li "IO Size" at bounding box center [322, 360] width 158 height 14
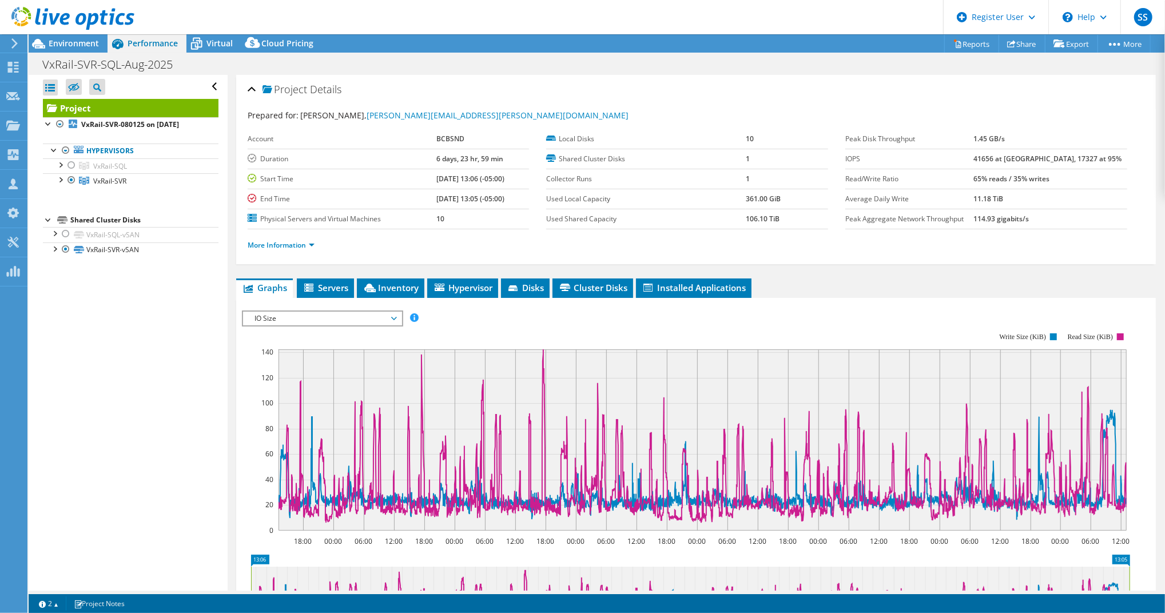
click at [377, 315] on span "IO Size" at bounding box center [322, 319] width 147 height 14
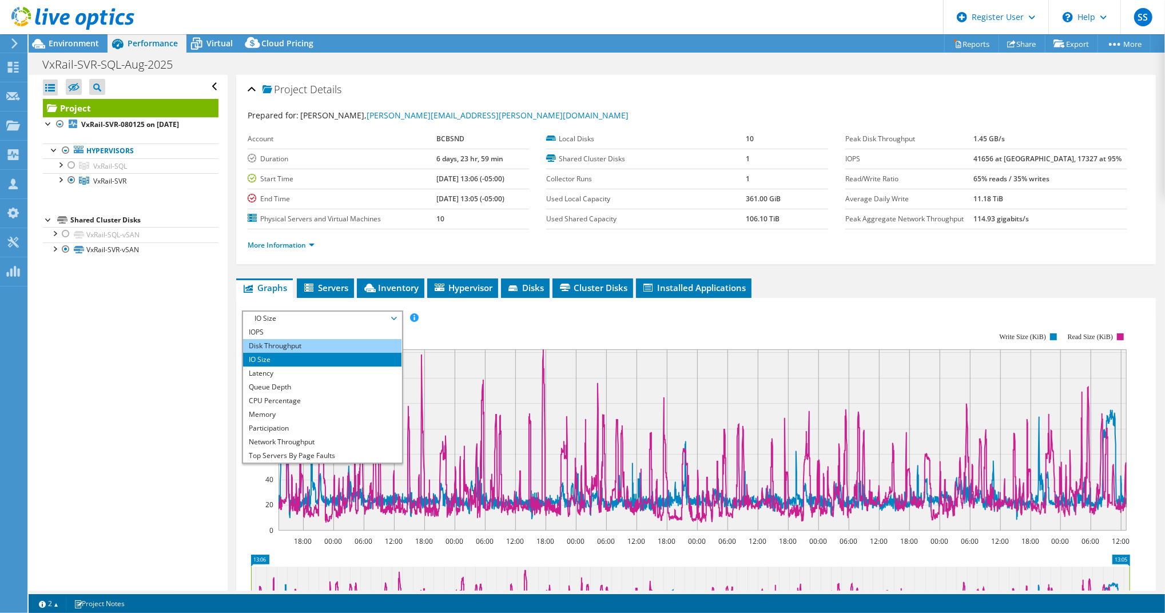
click at [355, 344] on li "Disk Throughput" at bounding box center [322, 346] width 158 height 14
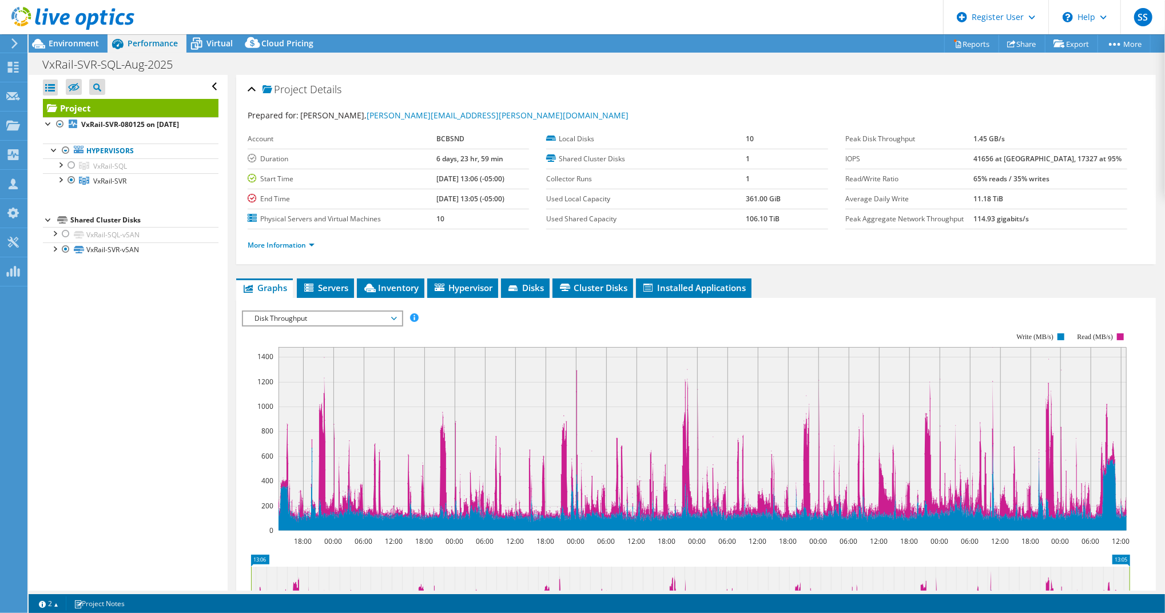
click at [331, 312] on span "Disk Throughput" at bounding box center [322, 319] width 147 height 14
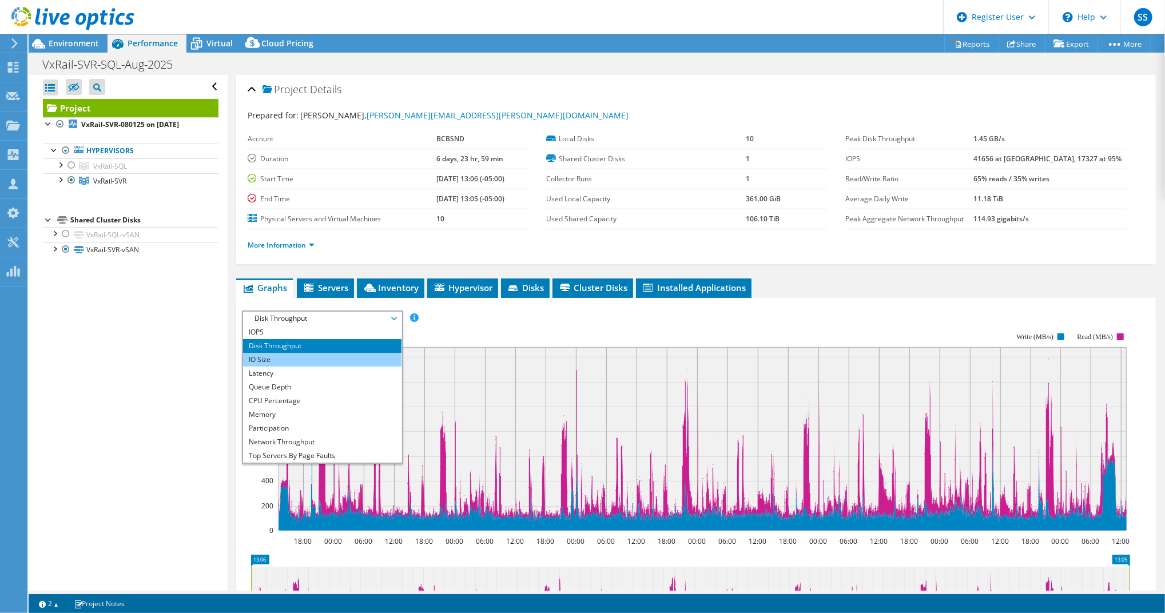
click at [303, 354] on li "IO Size" at bounding box center [322, 360] width 158 height 14
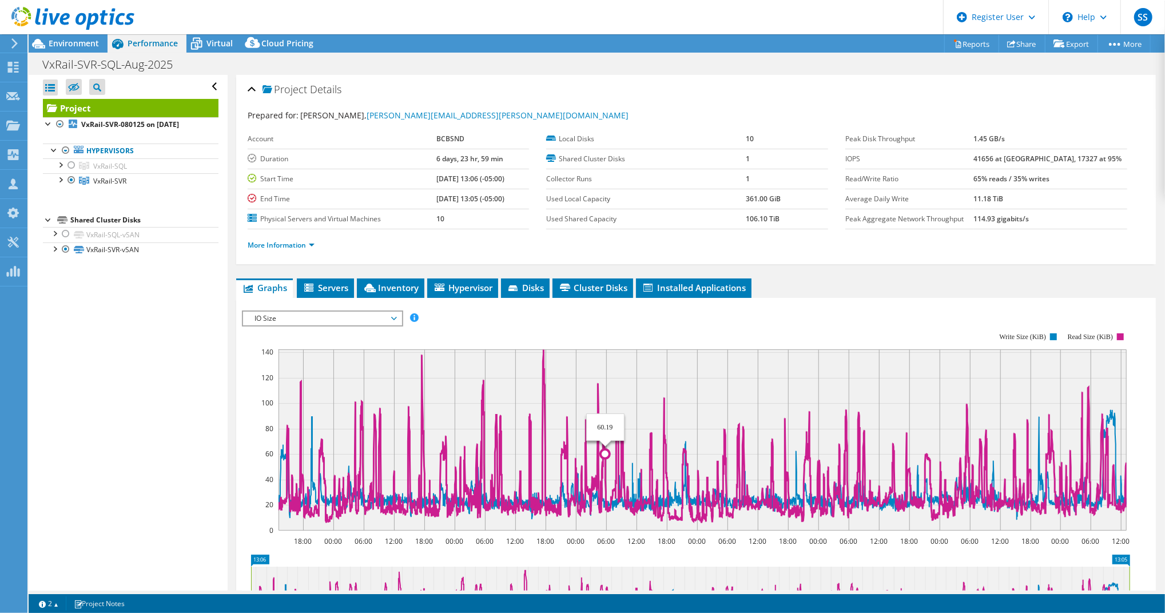
click at [605, 404] on rect at bounding box center [703, 439] width 848 height 181
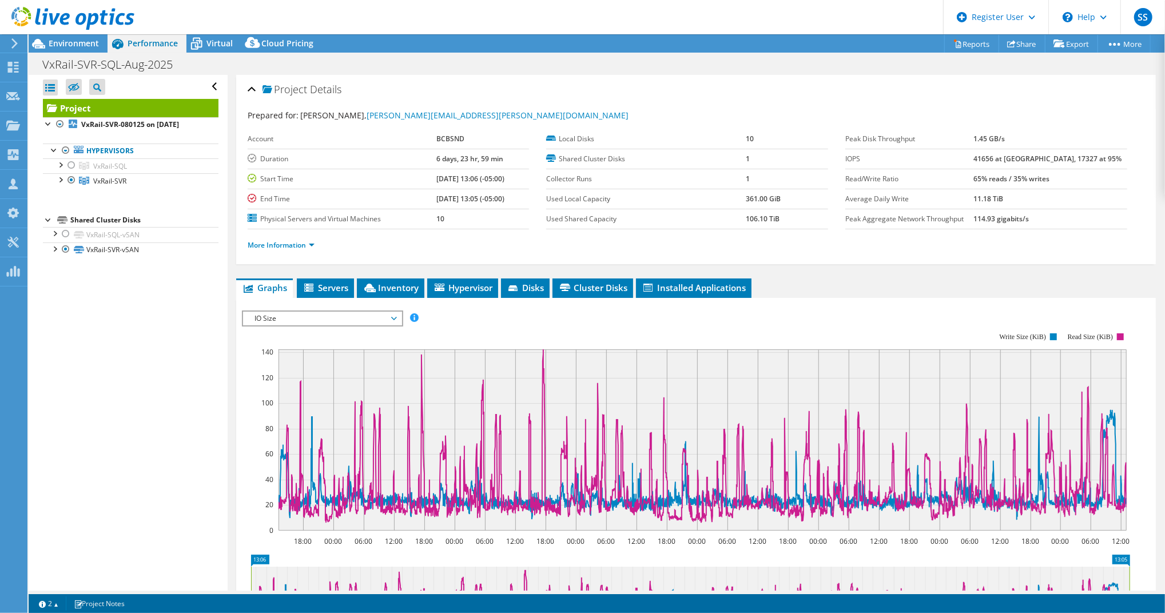
click at [387, 319] on span "IO Size" at bounding box center [322, 319] width 147 height 14
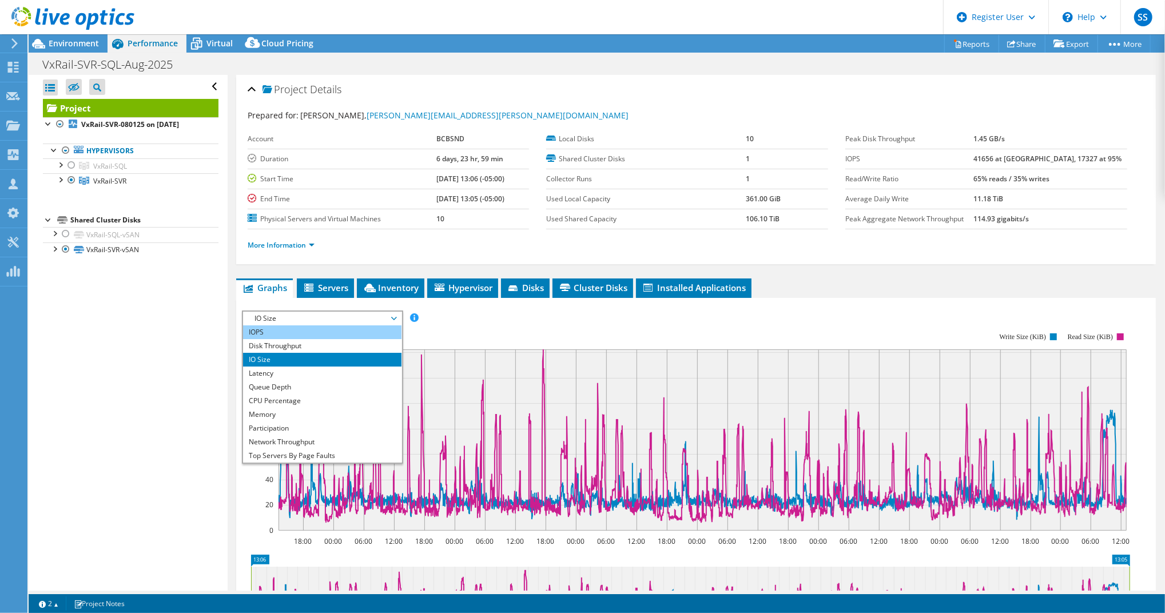
click at [380, 333] on li "IOPS" at bounding box center [322, 332] width 158 height 14
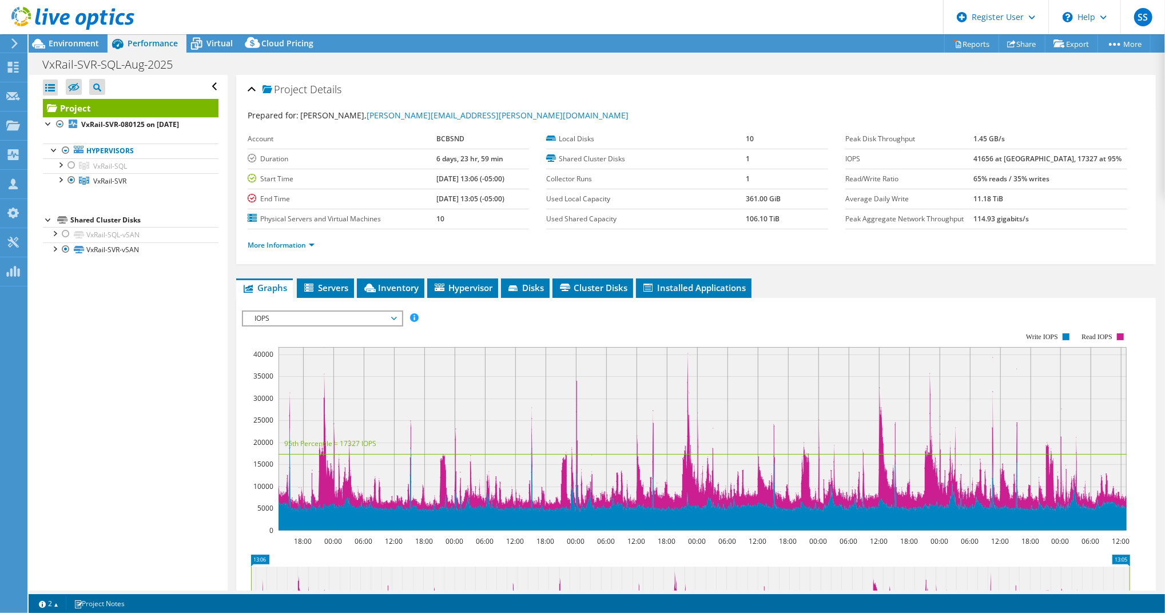
click at [345, 313] on span "IOPS" at bounding box center [322, 319] width 147 height 14
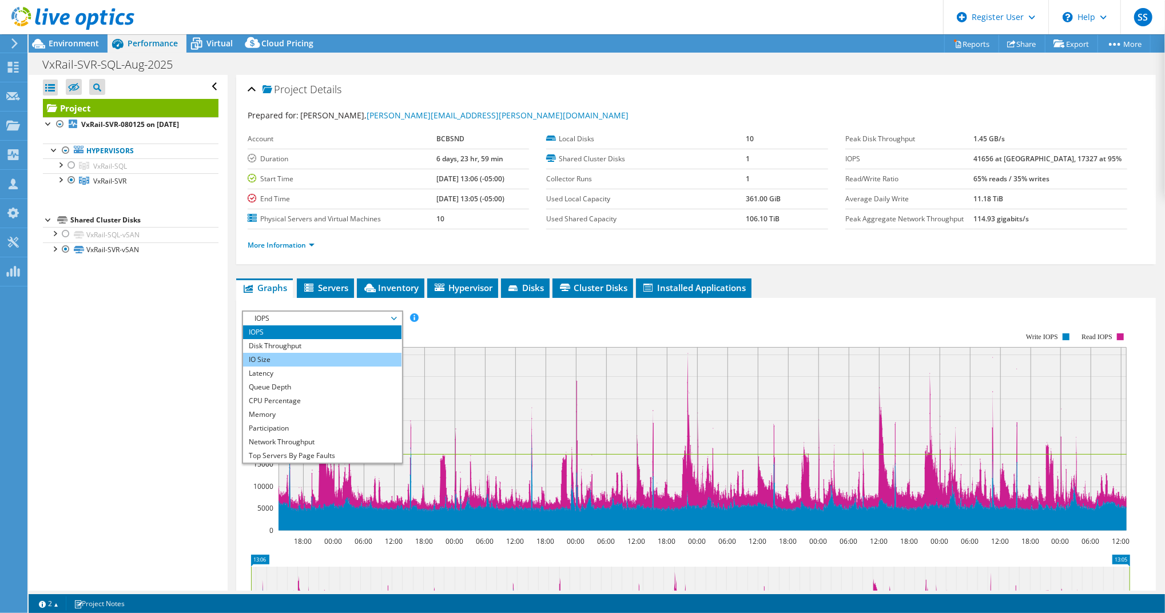
click at [325, 358] on li "IO Size" at bounding box center [322, 360] width 158 height 14
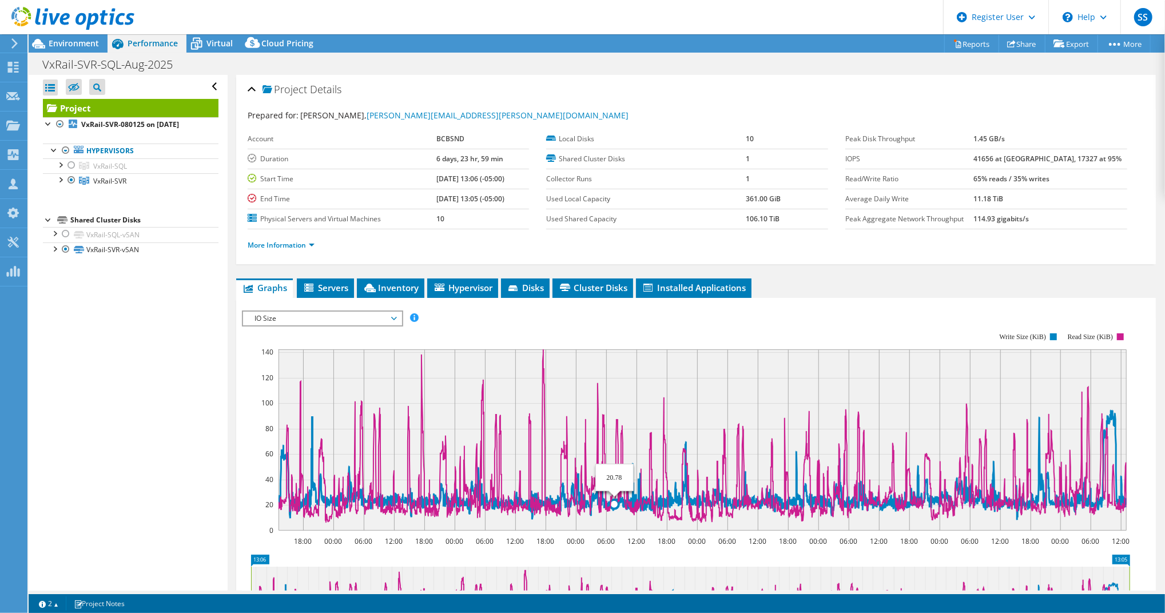
click at [614, 502] on icon at bounding box center [703, 465] width 848 height 110
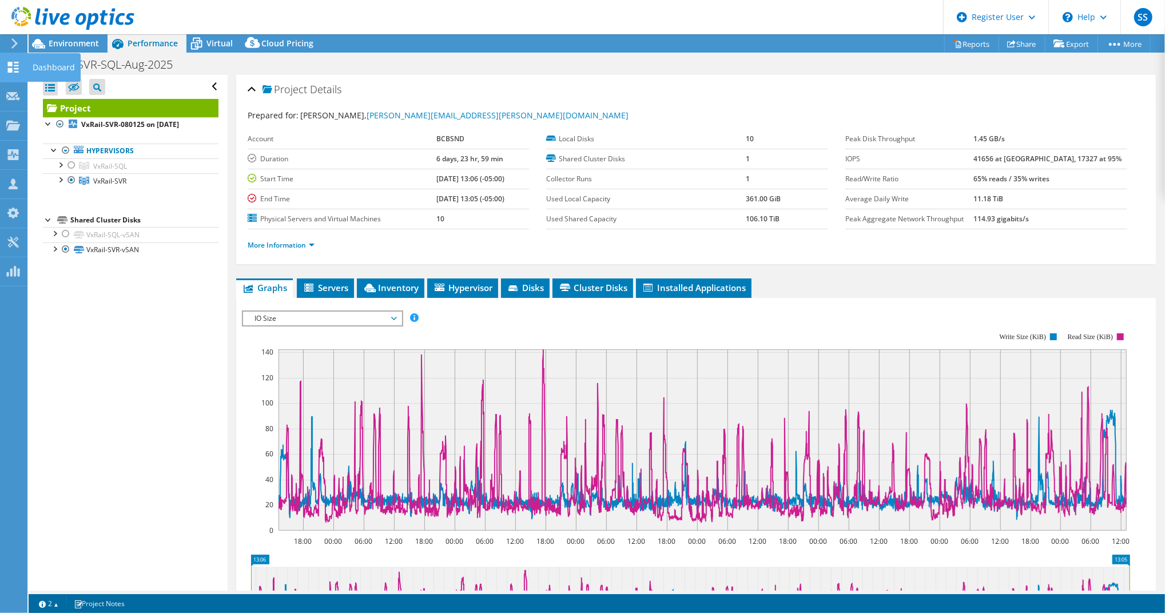
click at [8, 67] on icon at bounding box center [13, 67] width 14 height 11
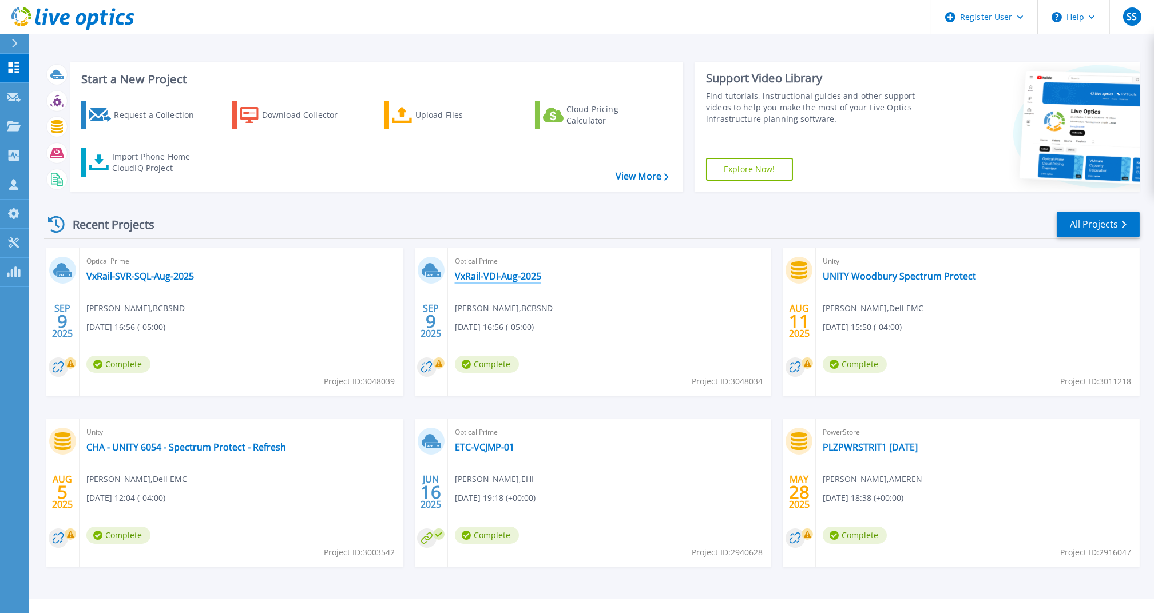
click at [483, 280] on link "VxRail-VDI-Aug-2025" at bounding box center [498, 276] width 86 height 11
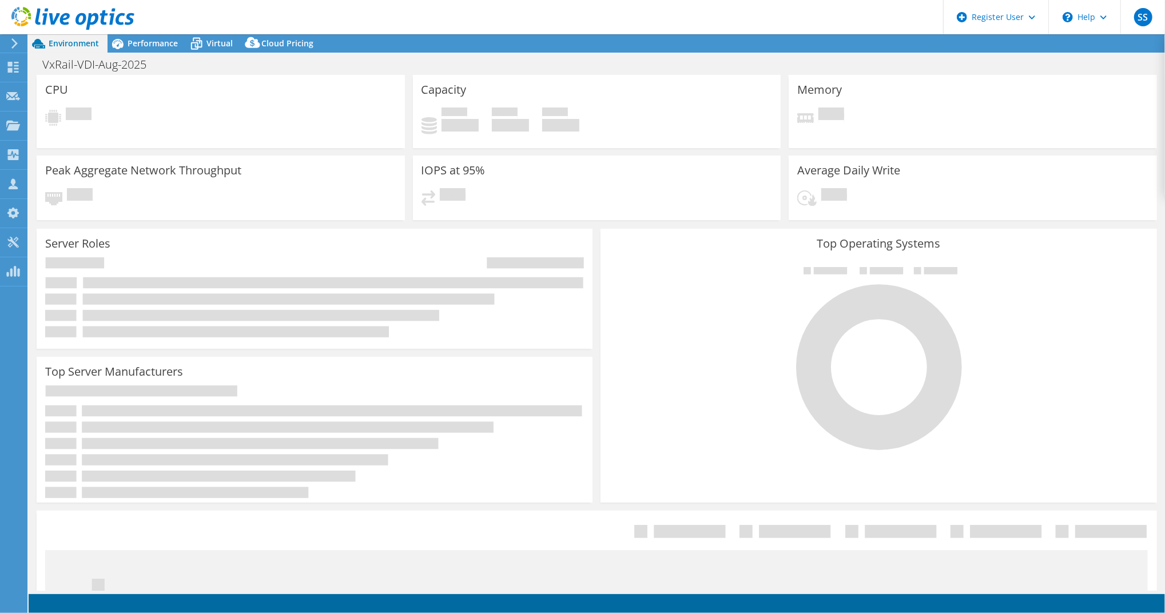
select select "USD"
